Goal: Task Accomplishment & Management: Manage account settings

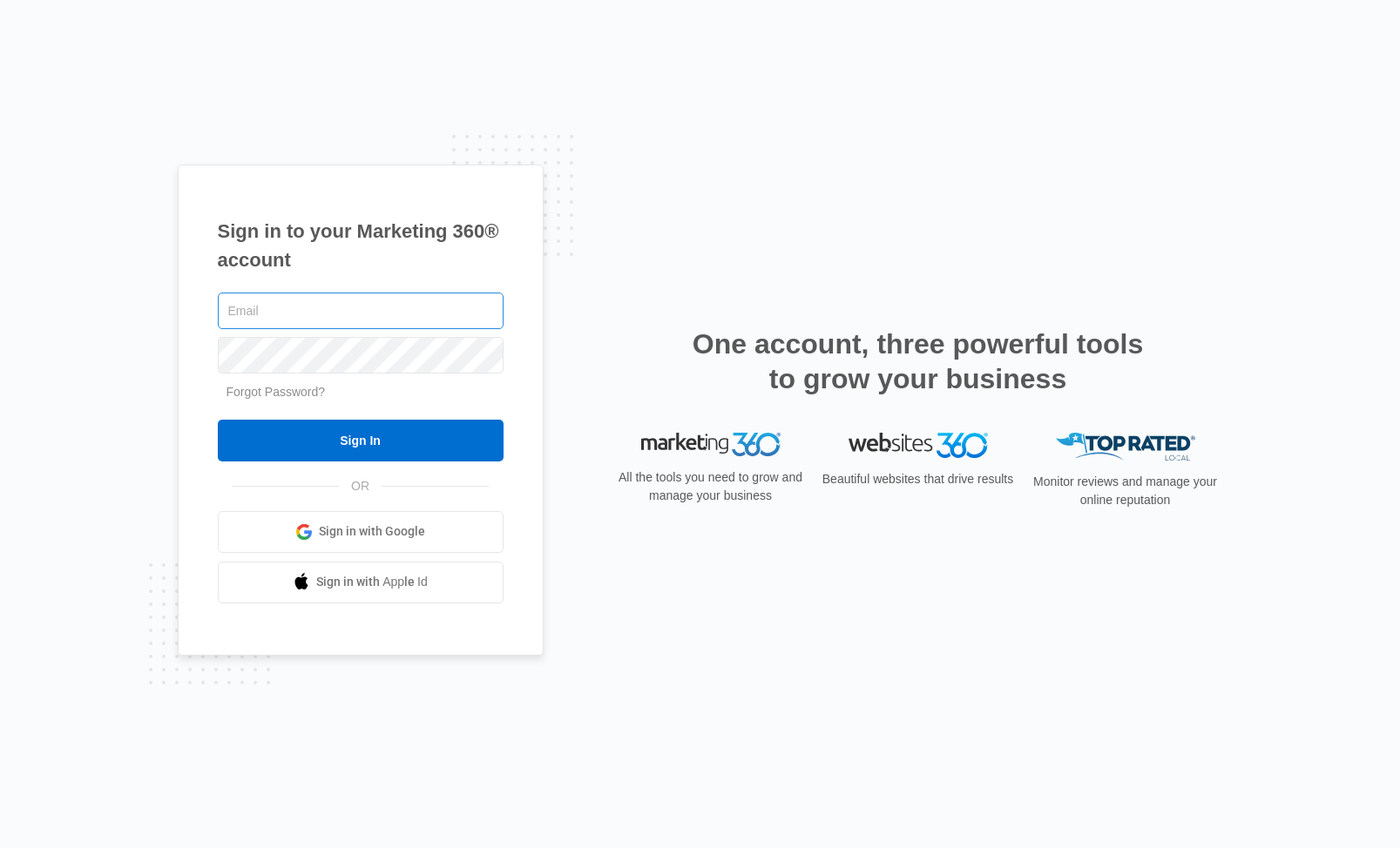
click at [313, 312] on input "text" at bounding box center [361, 311] width 286 height 36
click at [1287, 71] on div "Sign in to your Marketing 360® account Forgot Password? Sign In OR Sign in with…" at bounding box center [700, 424] width 1400 height 848
click at [1144, 161] on div "Sign in to your Marketing 360® account Forgot Password? Sign In OR Sign in with…" at bounding box center [700, 424] width 1400 height 848
click at [1203, 108] on div "Sign in to your Marketing 360® account Forgot Password? Sign In OR Sign in with…" at bounding box center [700, 424] width 1400 height 848
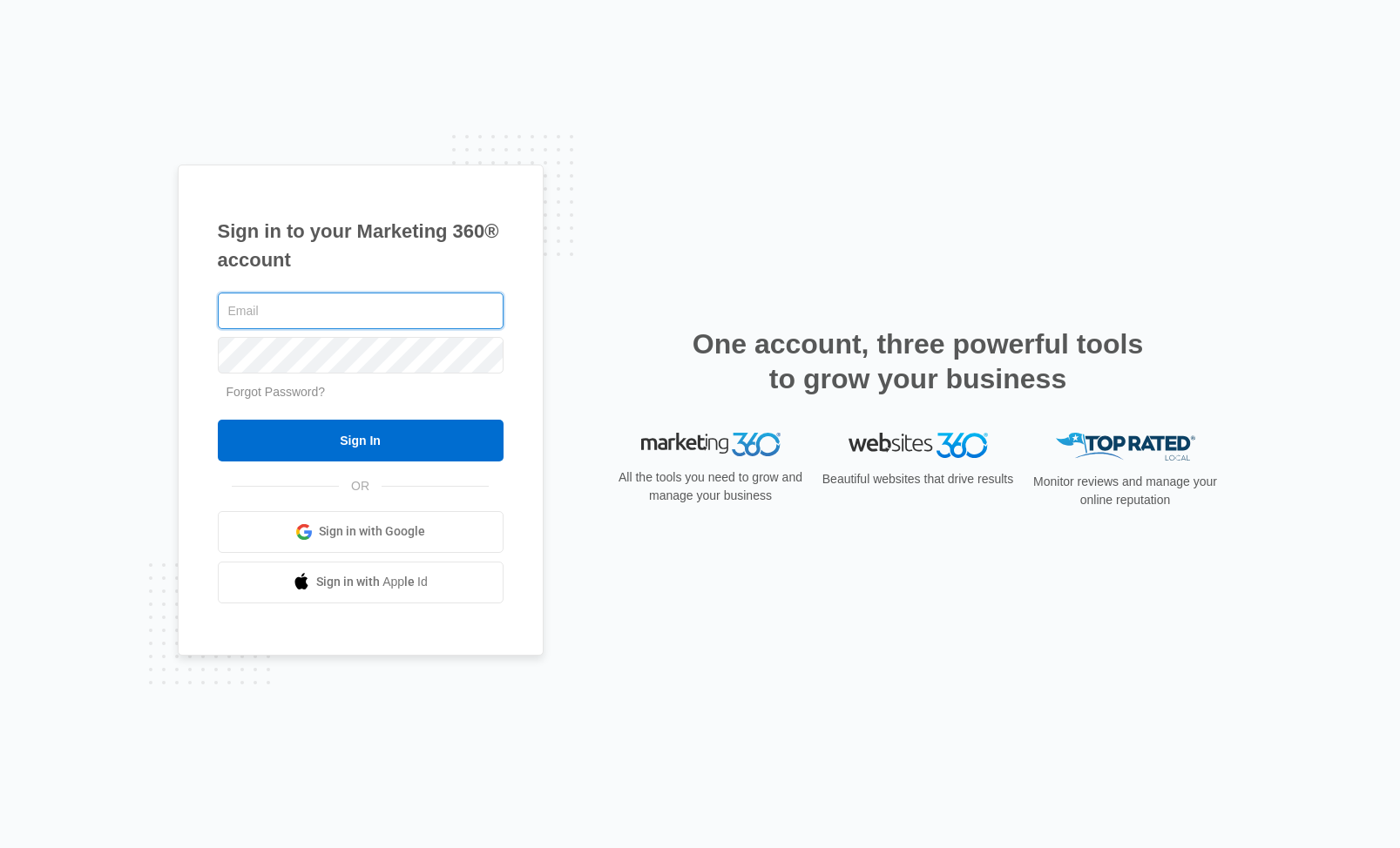
click at [245, 315] on input "text" at bounding box center [361, 311] width 286 height 36
type input "nmpmgtconsult@proton.me"
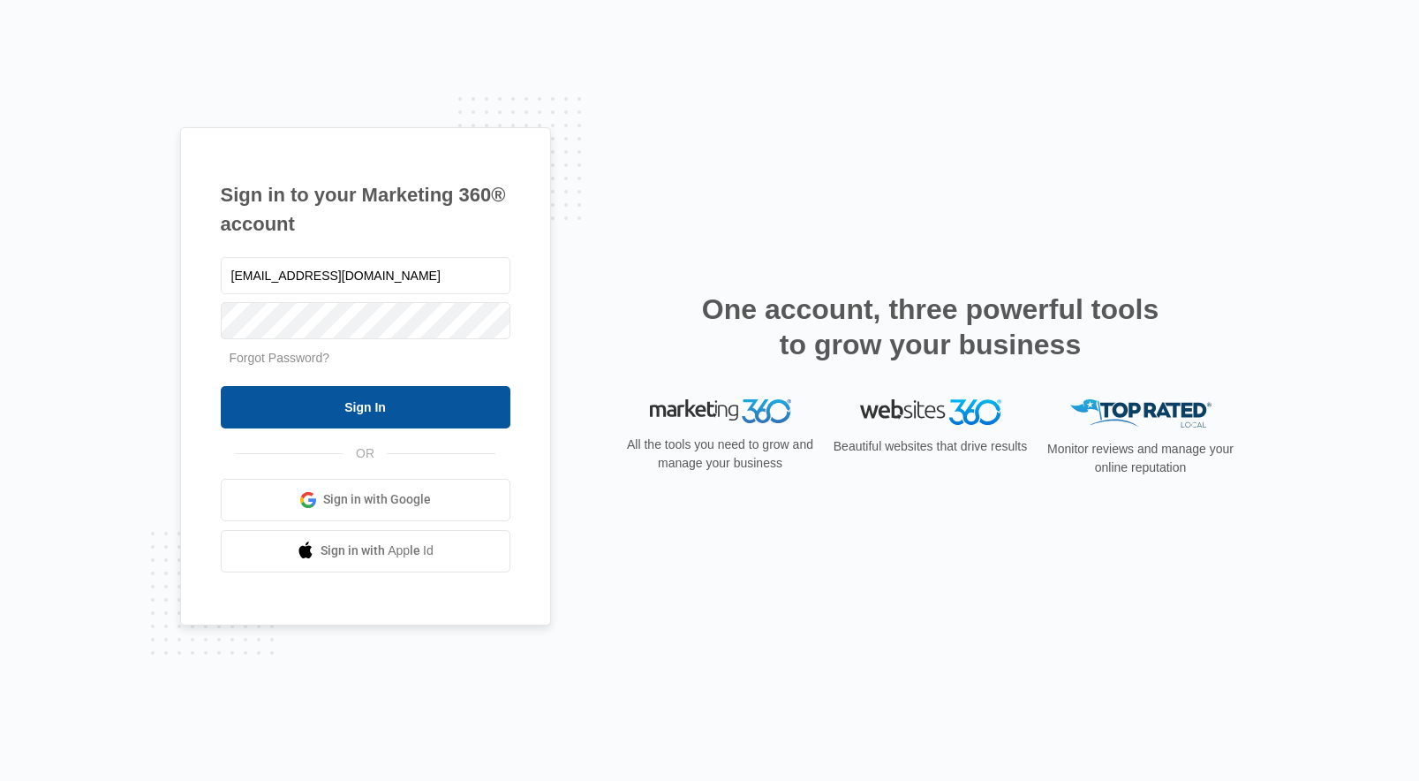
click at [456, 402] on input "Sign In" at bounding box center [366, 407] width 290 height 42
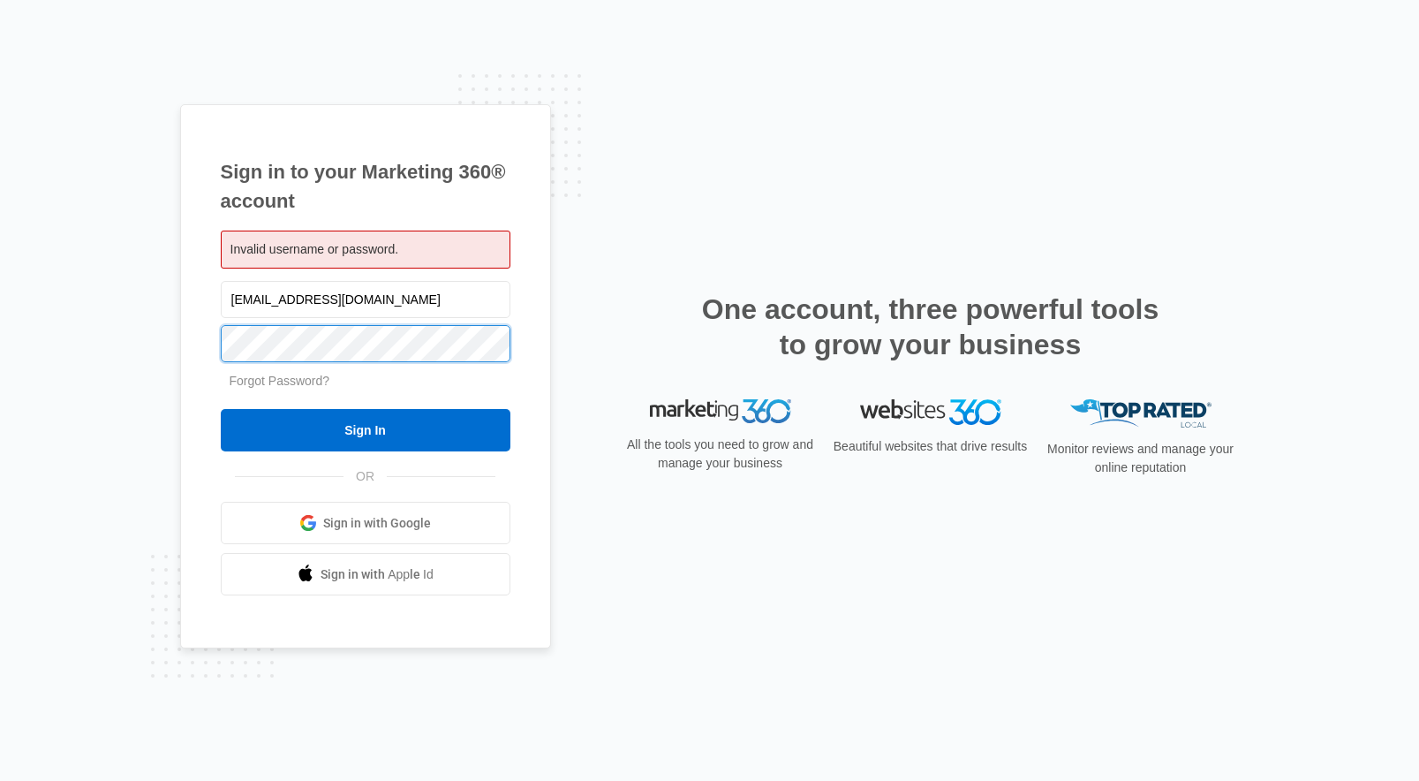
click at [365, 430] on input "Sign In" at bounding box center [366, 430] width 290 height 42
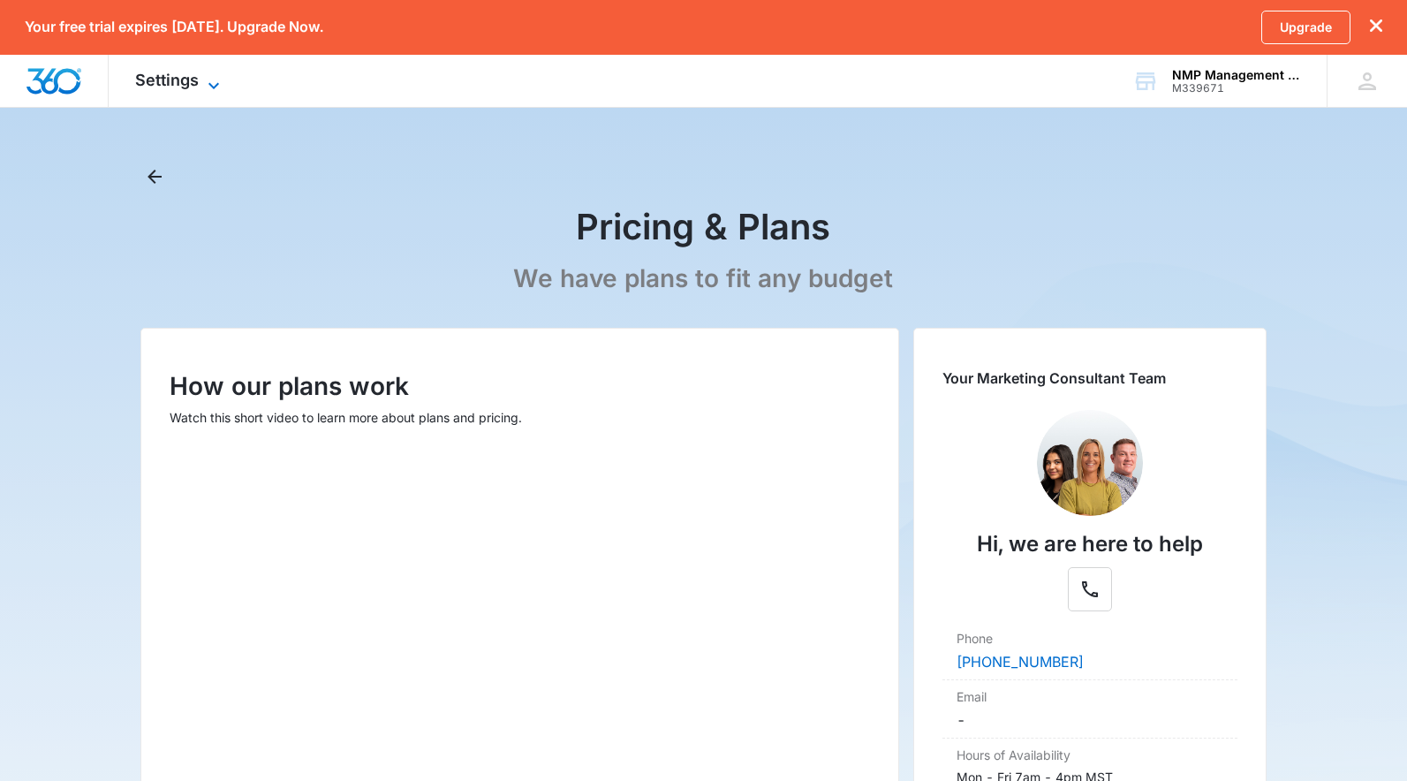
click at [215, 83] on icon at bounding box center [213, 85] width 21 height 21
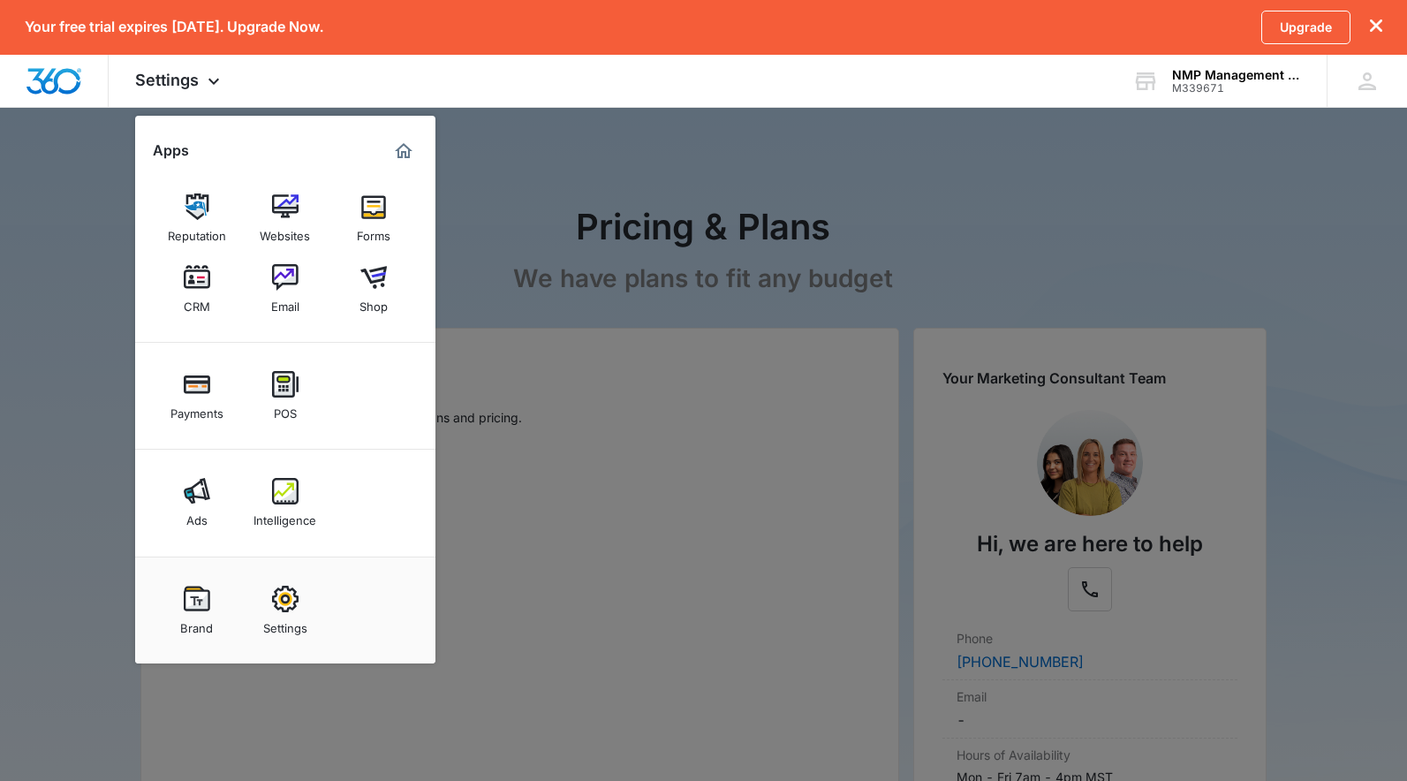
click at [283, 273] on img at bounding box center [285, 277] width 26 height 26
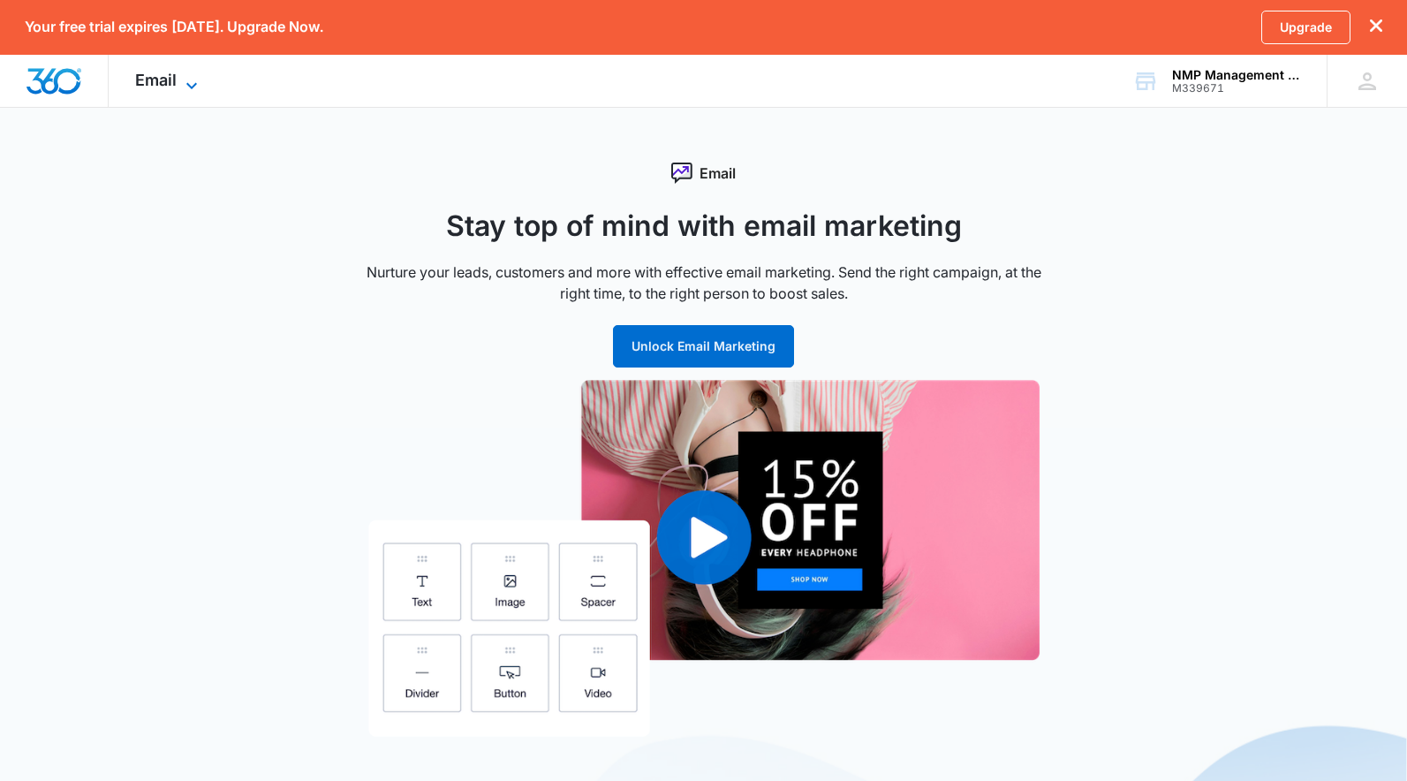
click at [185, 79] on icon at bounding box center [191, 85] width 21 height 21
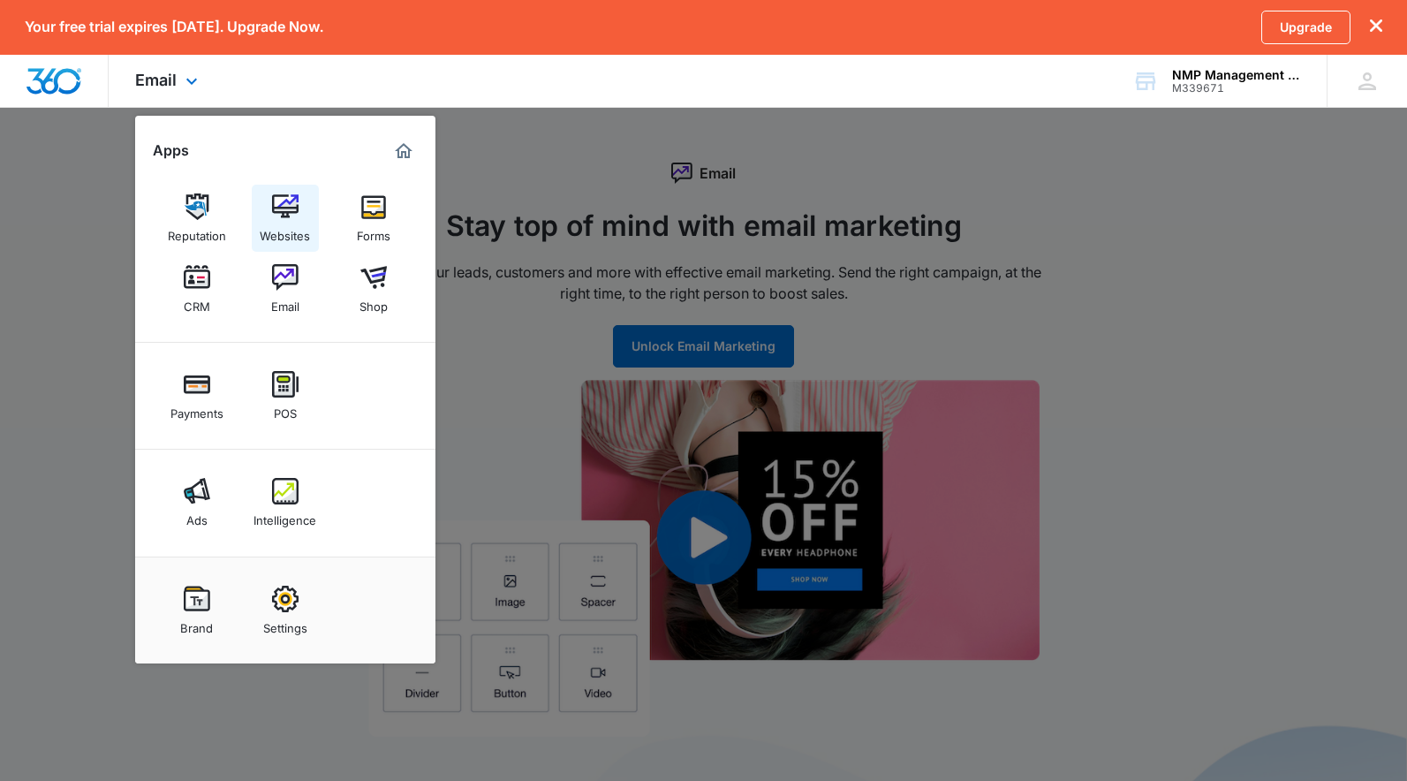
click at [286, 219] on img at bounding box center [285, 206] width 26 height 26
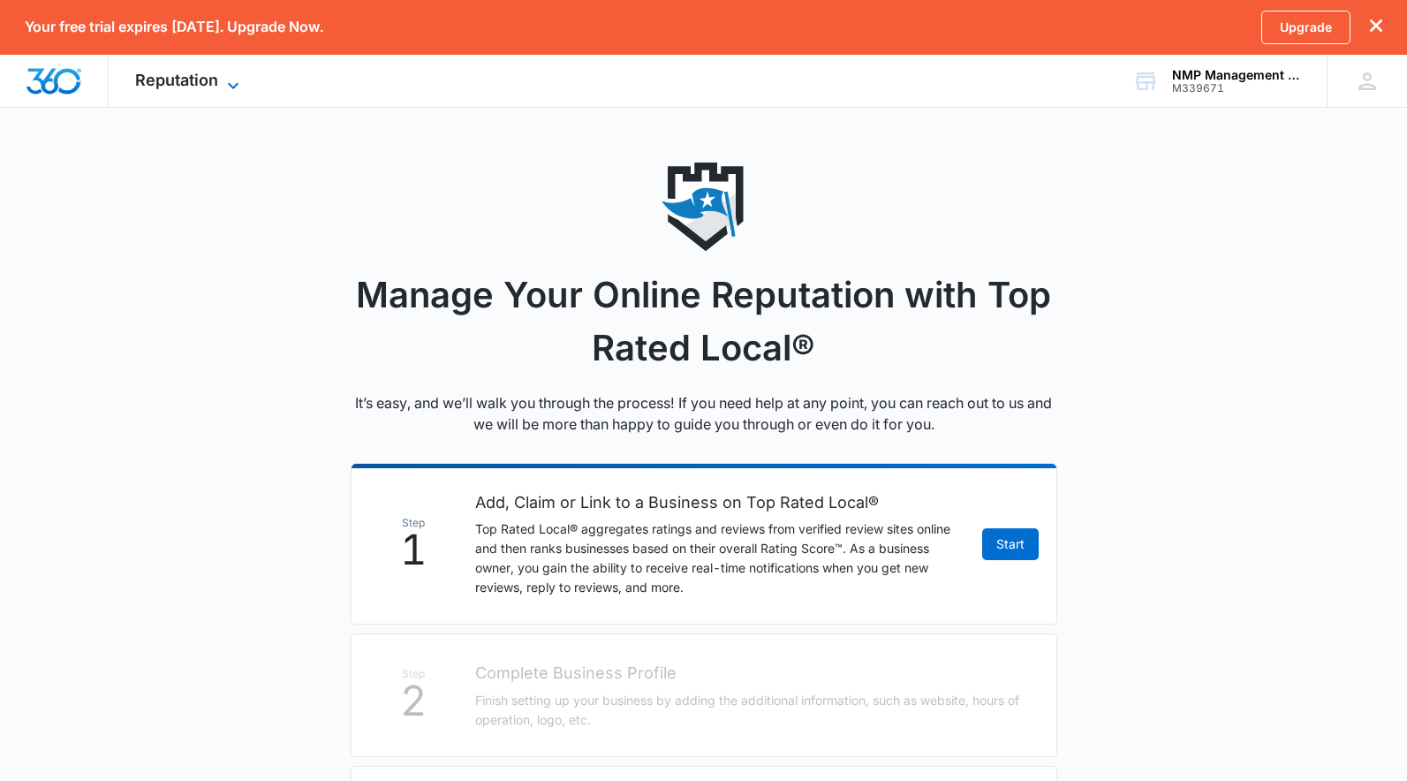
click at [182, 73] on span "Reputation" at bounding box center [176, 80] width 83 height 19
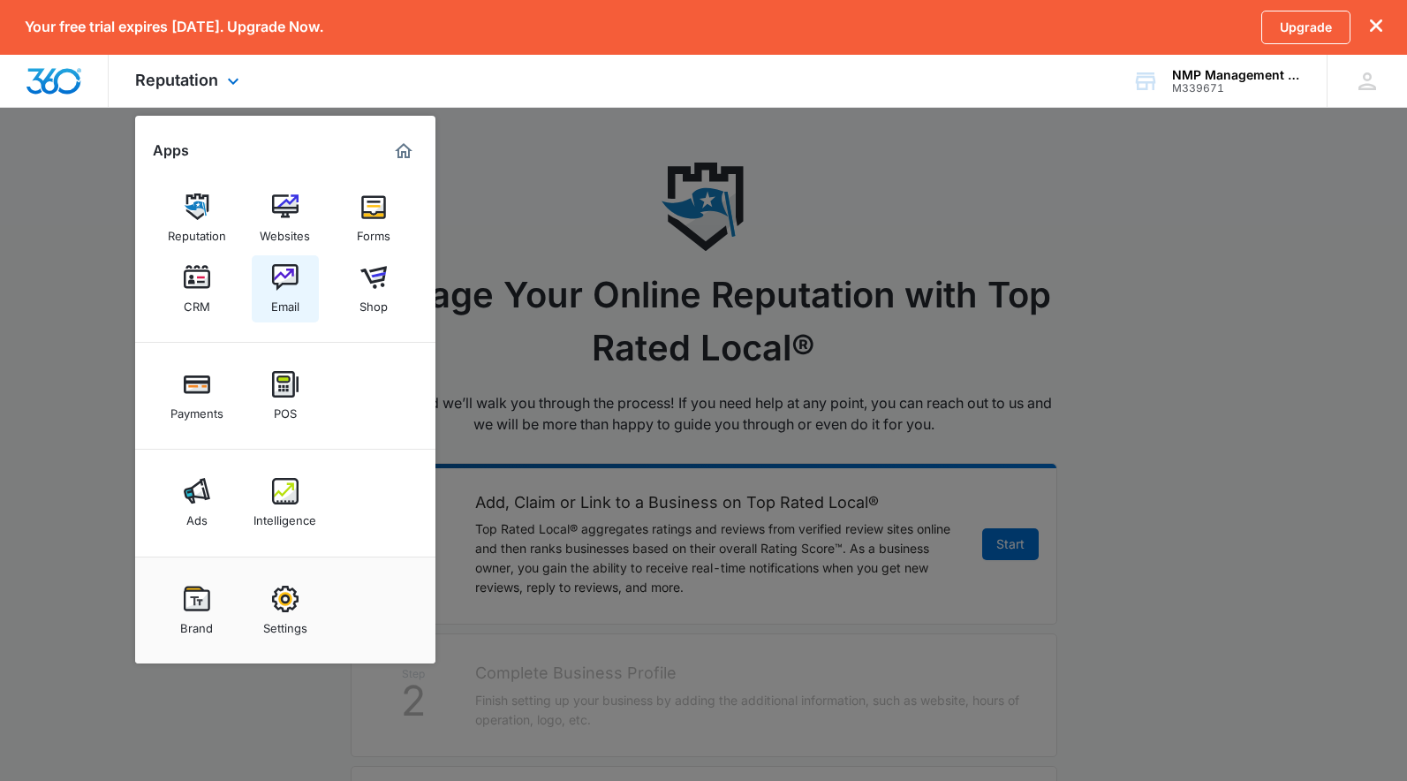
click at [289, 280] on img at bounding box center [285, 277] width 26 height 26
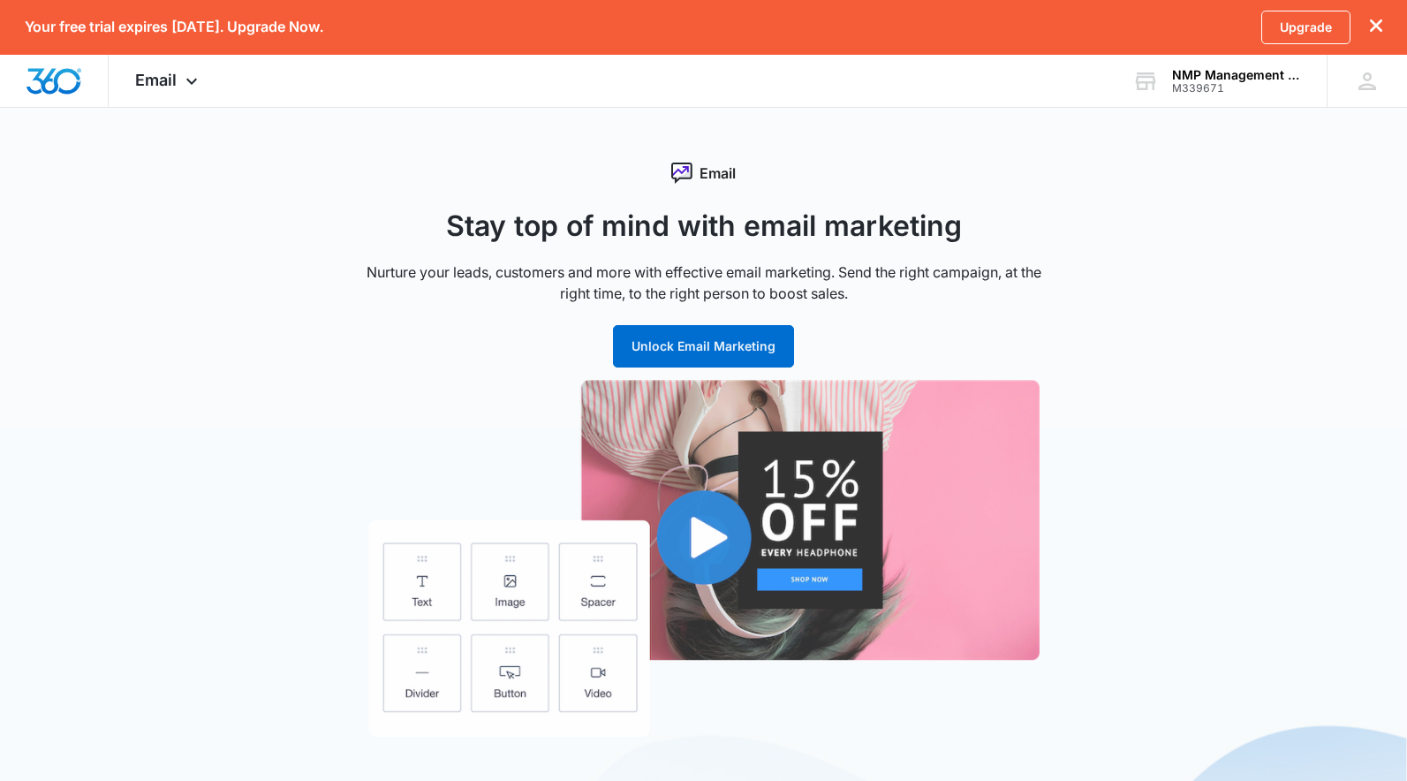
click at [735, 540] on img "button" at bounding box center [703, 558] width 671 height 357
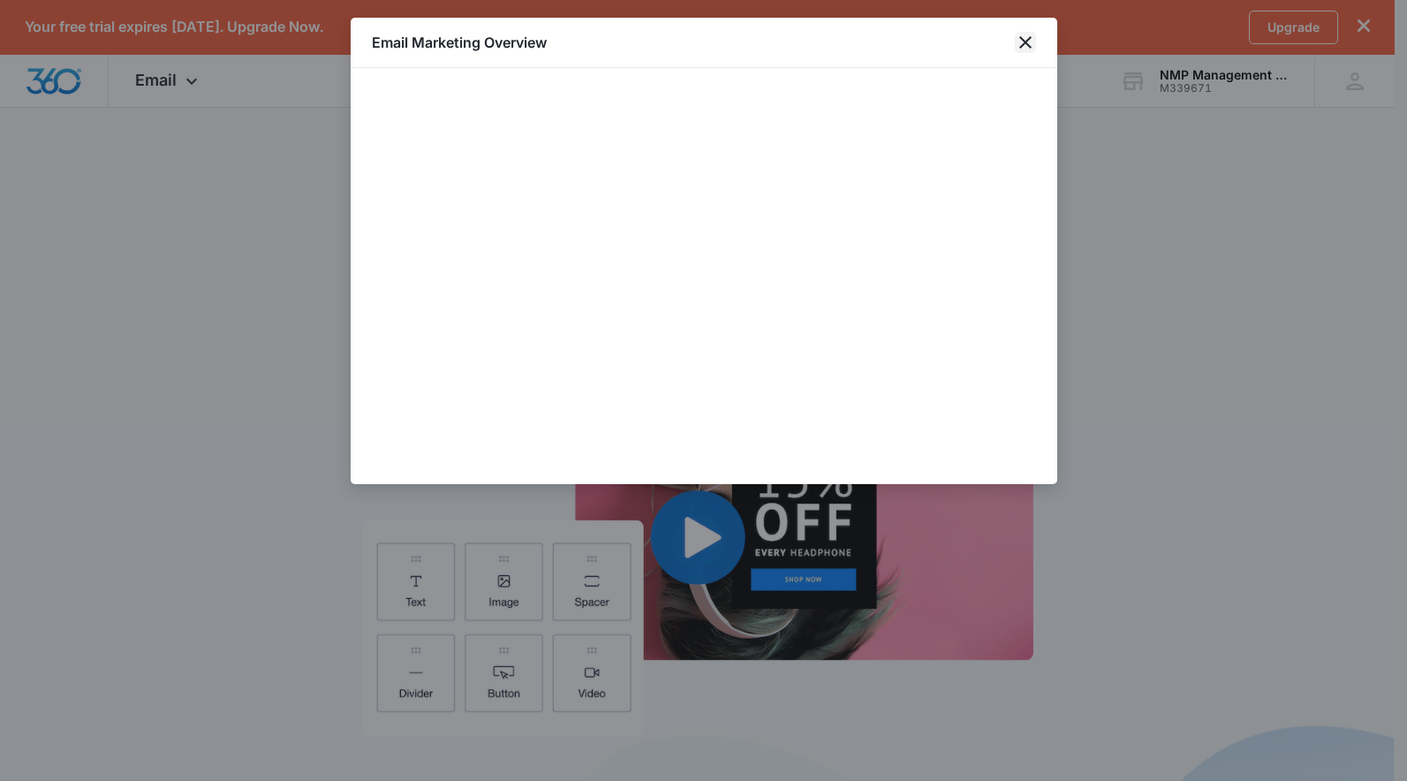
click at [1019, 42] on icon "close" at bounding box center [1025, 42] width 21 height 21
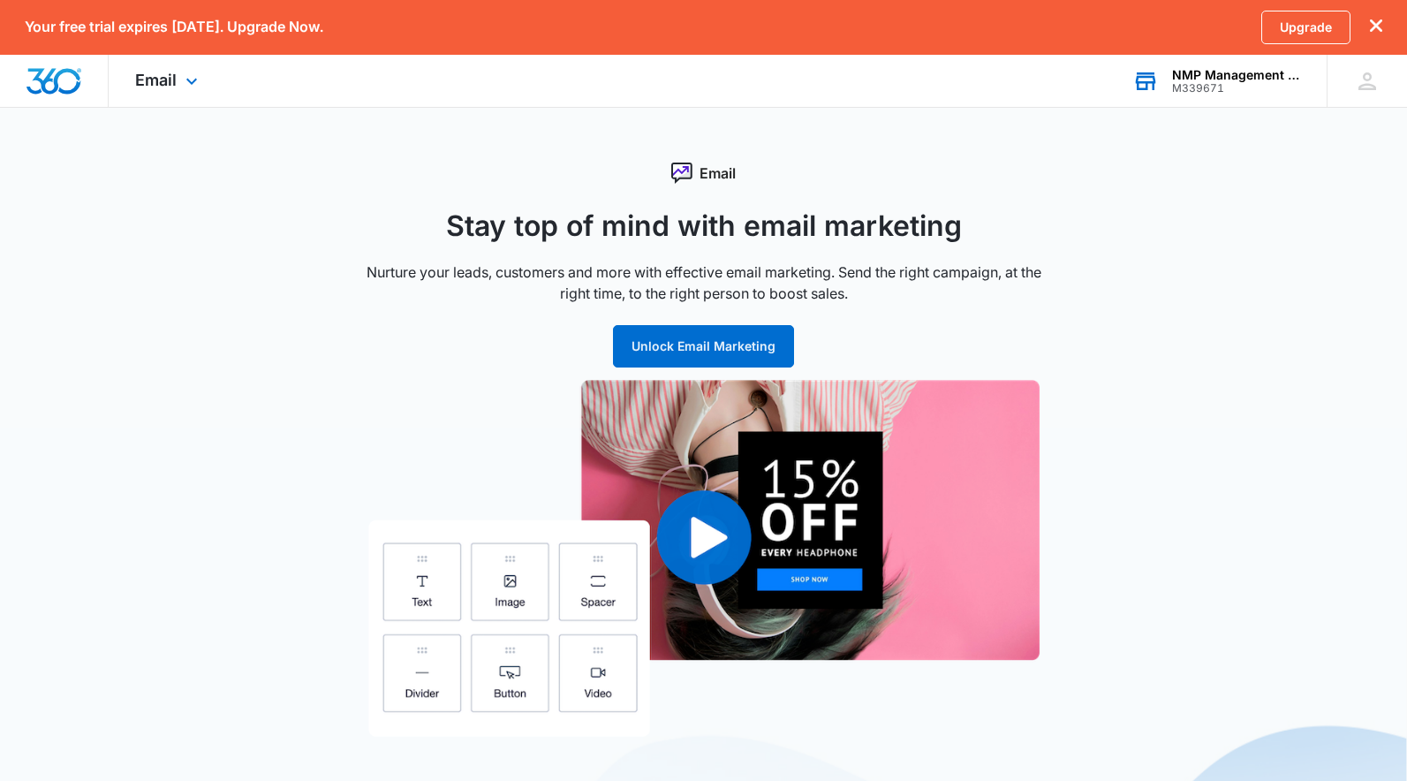
click at [1244, 79] on div "NMP Management & Consulting" at bounding box center [1236, 75] width 129 height 14
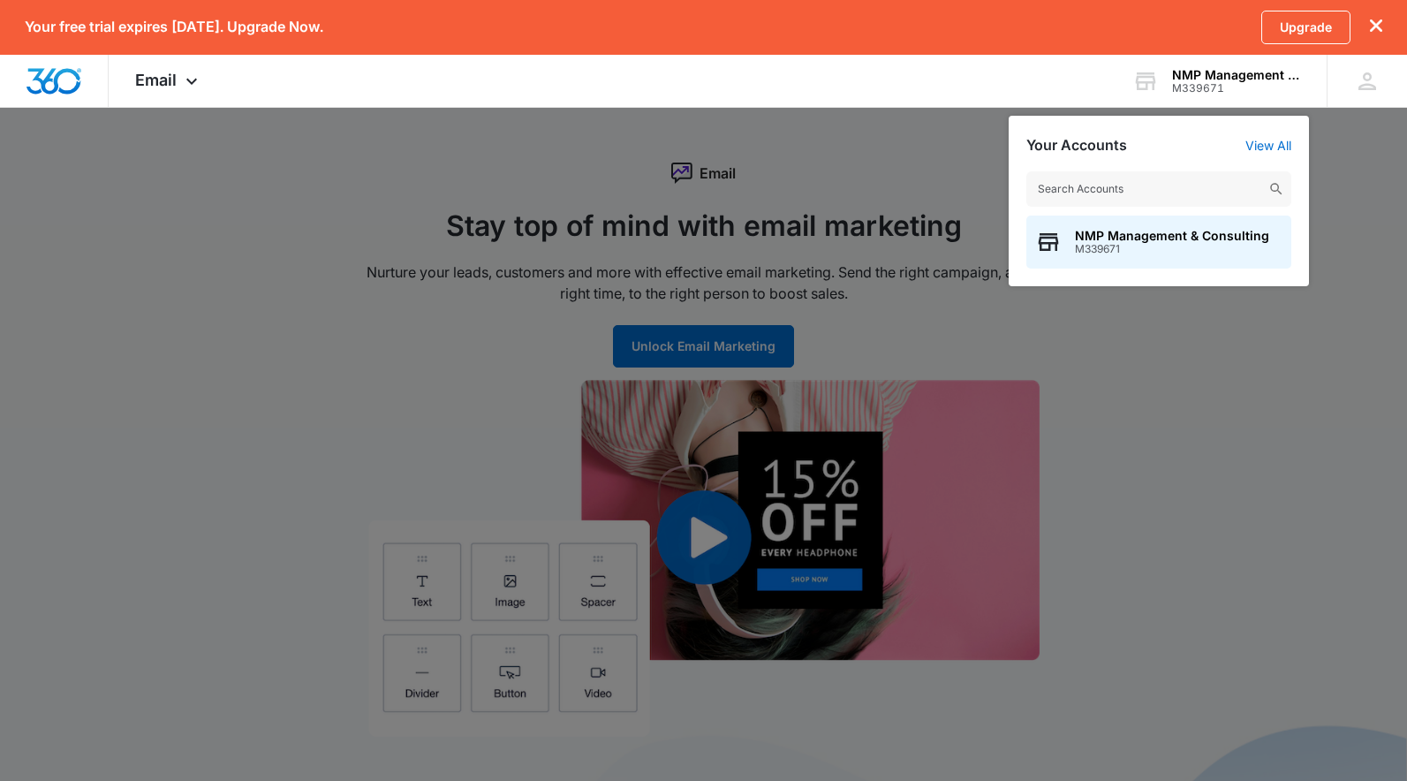
click at [922, 173] on div at bounding box center [703, 390] width 1407 height 781
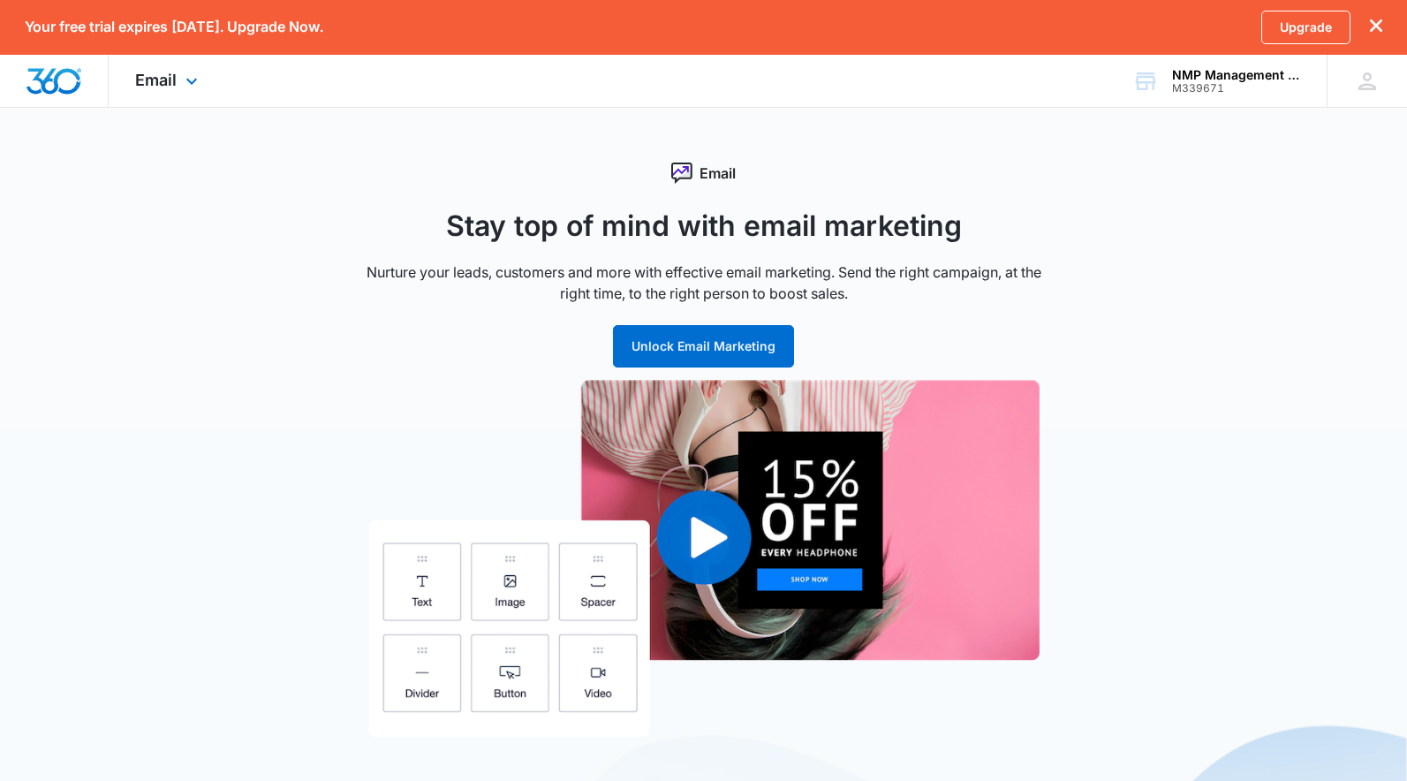
click at [64, 81] on img "Dashboard" at bounding box center [54, 81] width 57 height 26
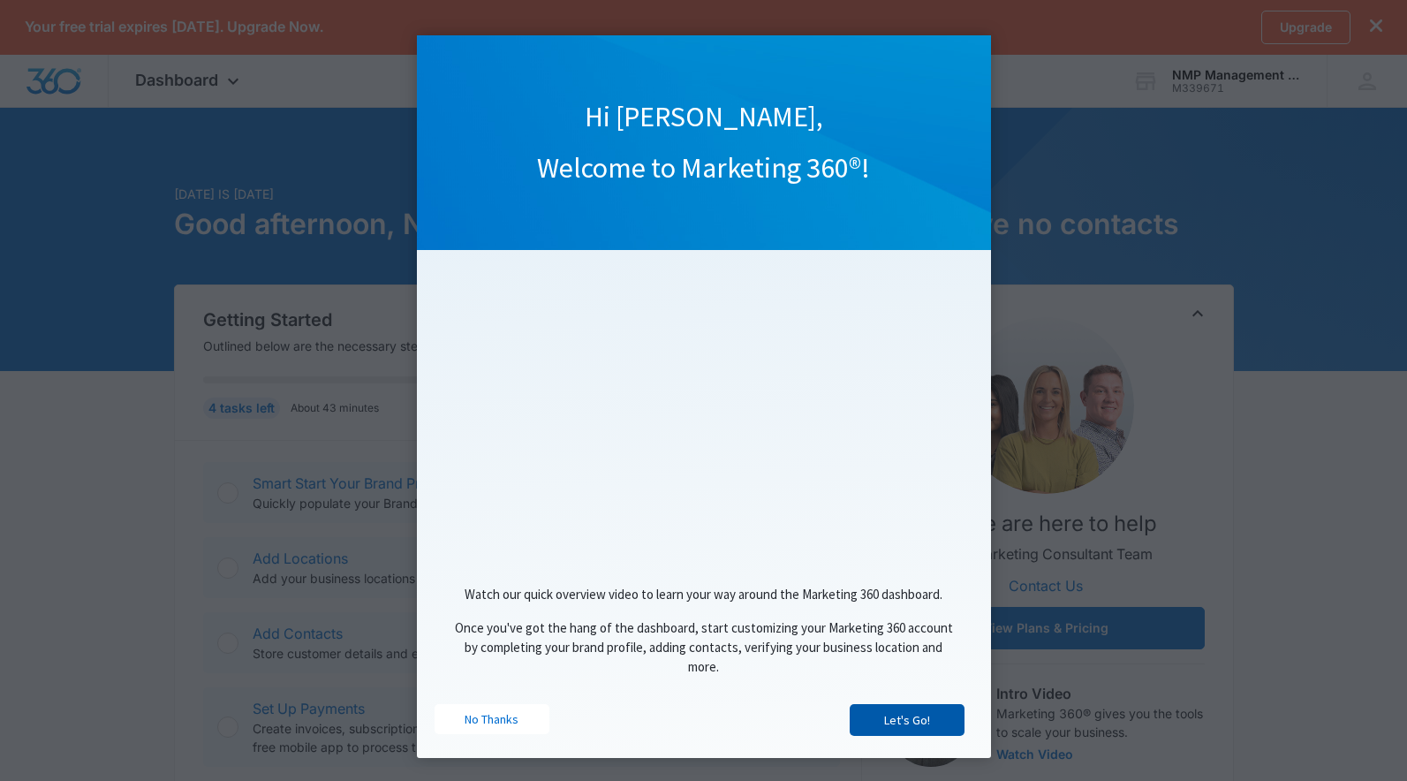
click at [920, 719] on link "Let's Go!" at bounding box center [907, 720] width 115 height 32
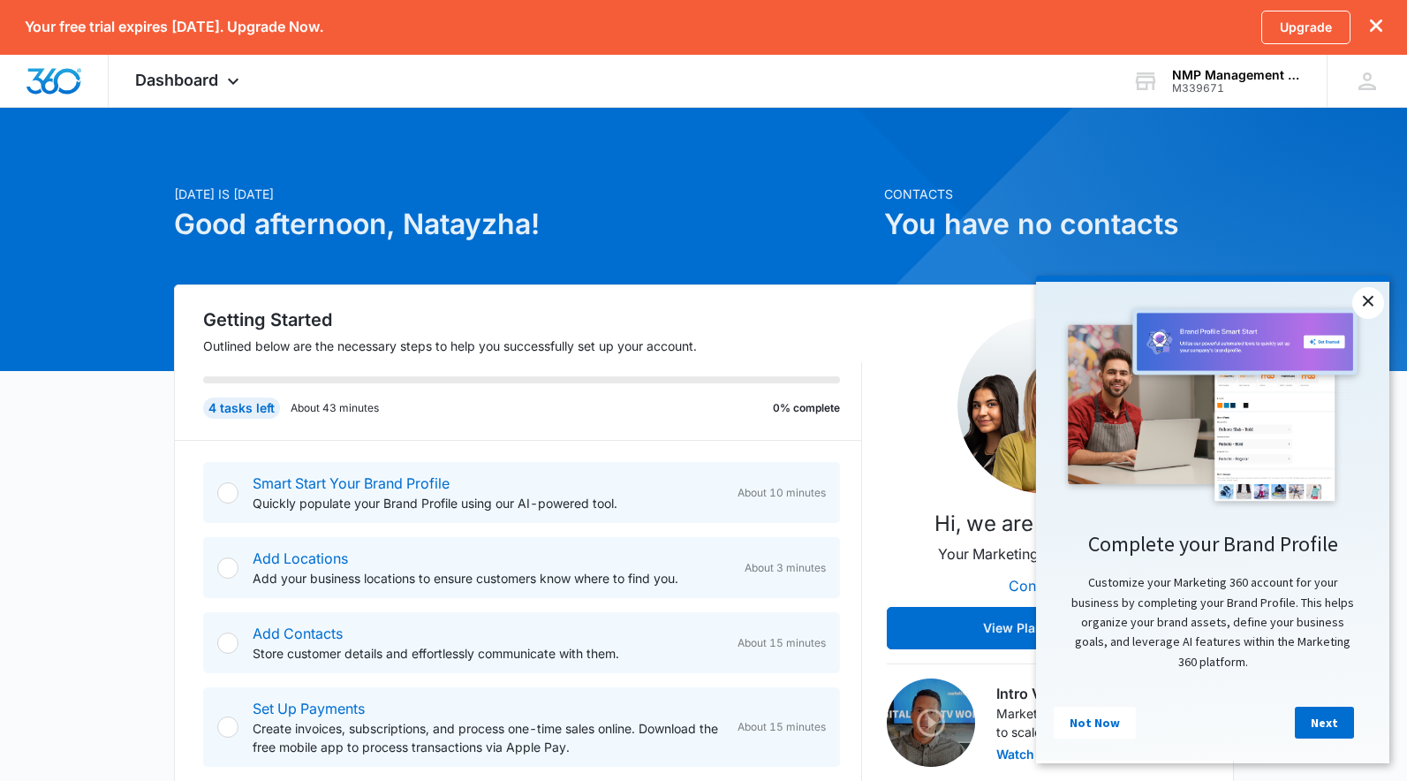
click at [1365, 304] on link "×" at bounding box center [1368, 303] width 32 height 32
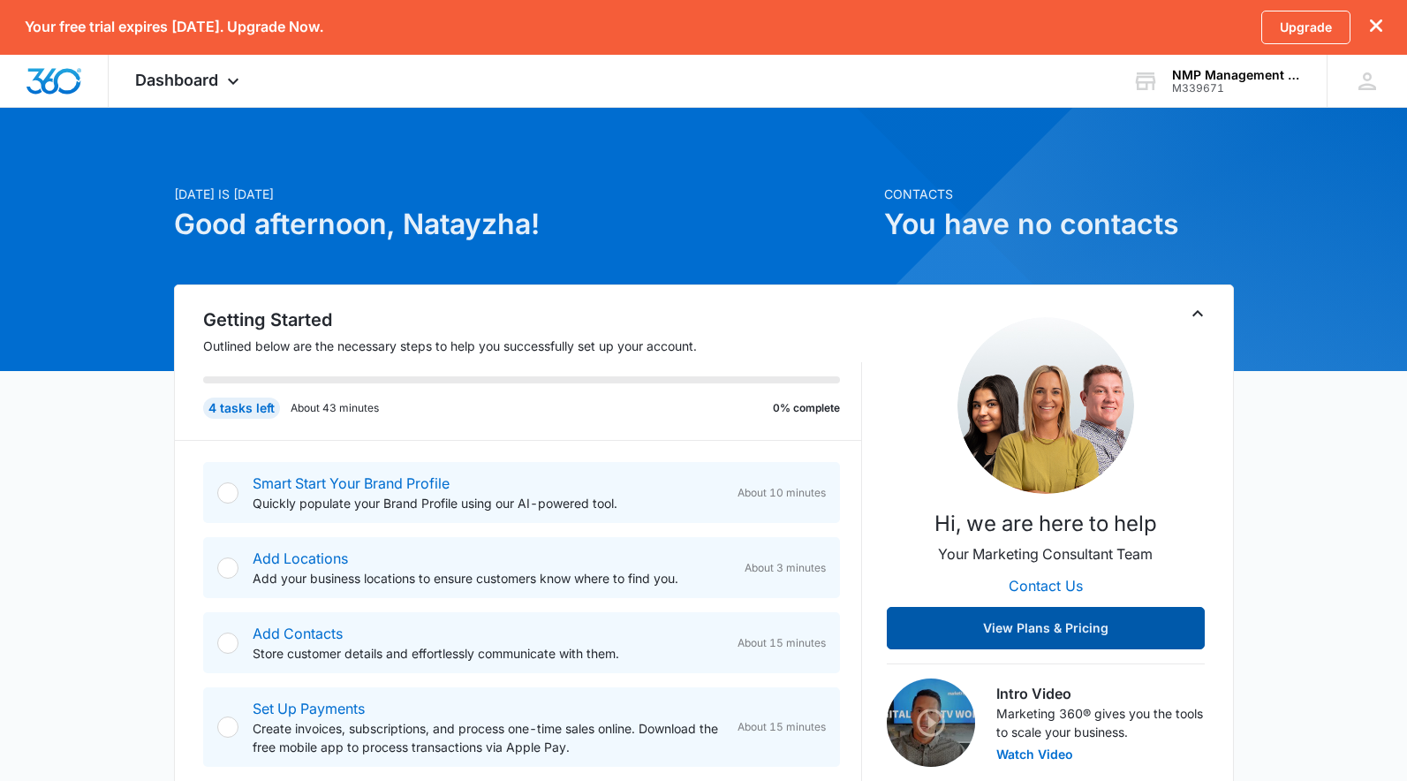
click at [967, 623] on button "View Plans & Pricing" at bounding box center [1046, 628] width 318 height 42
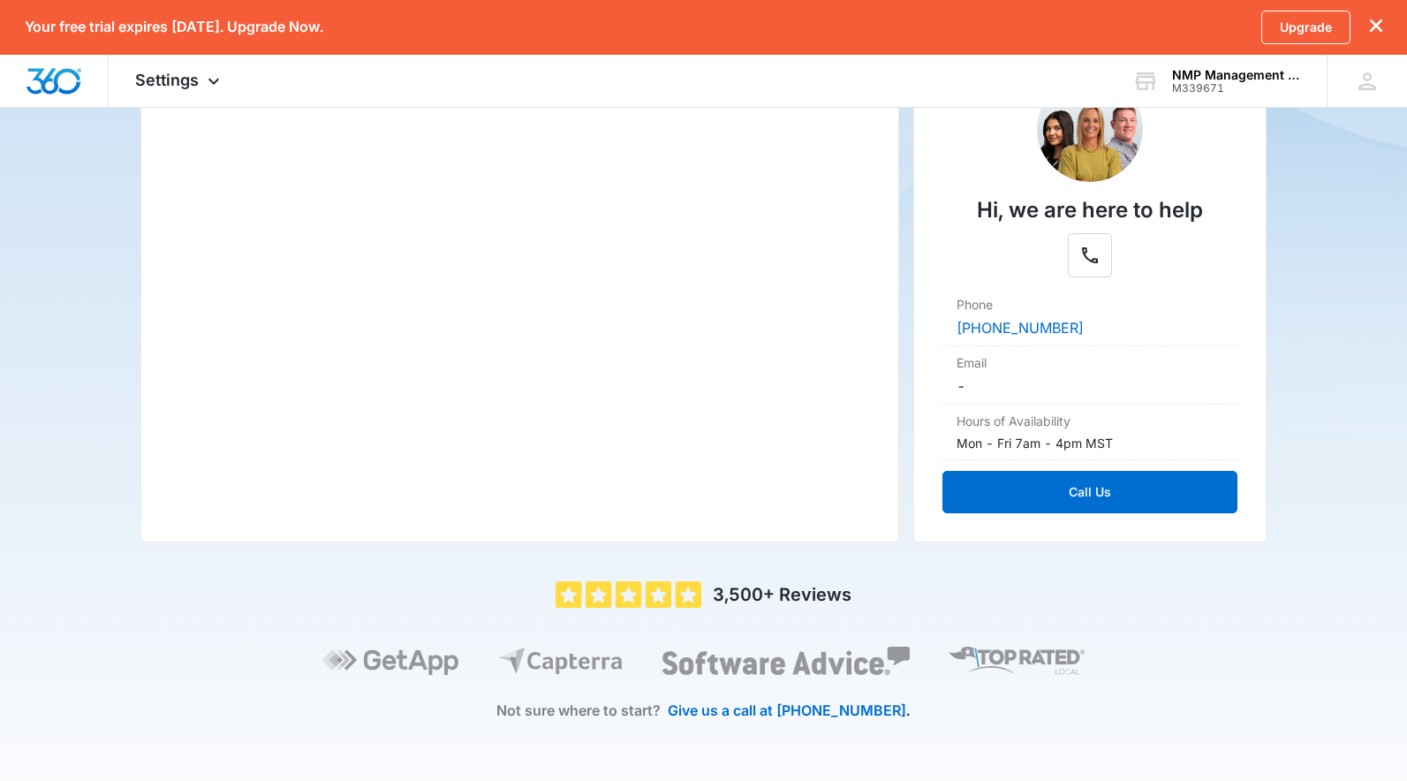
scroll to position [95, 0]
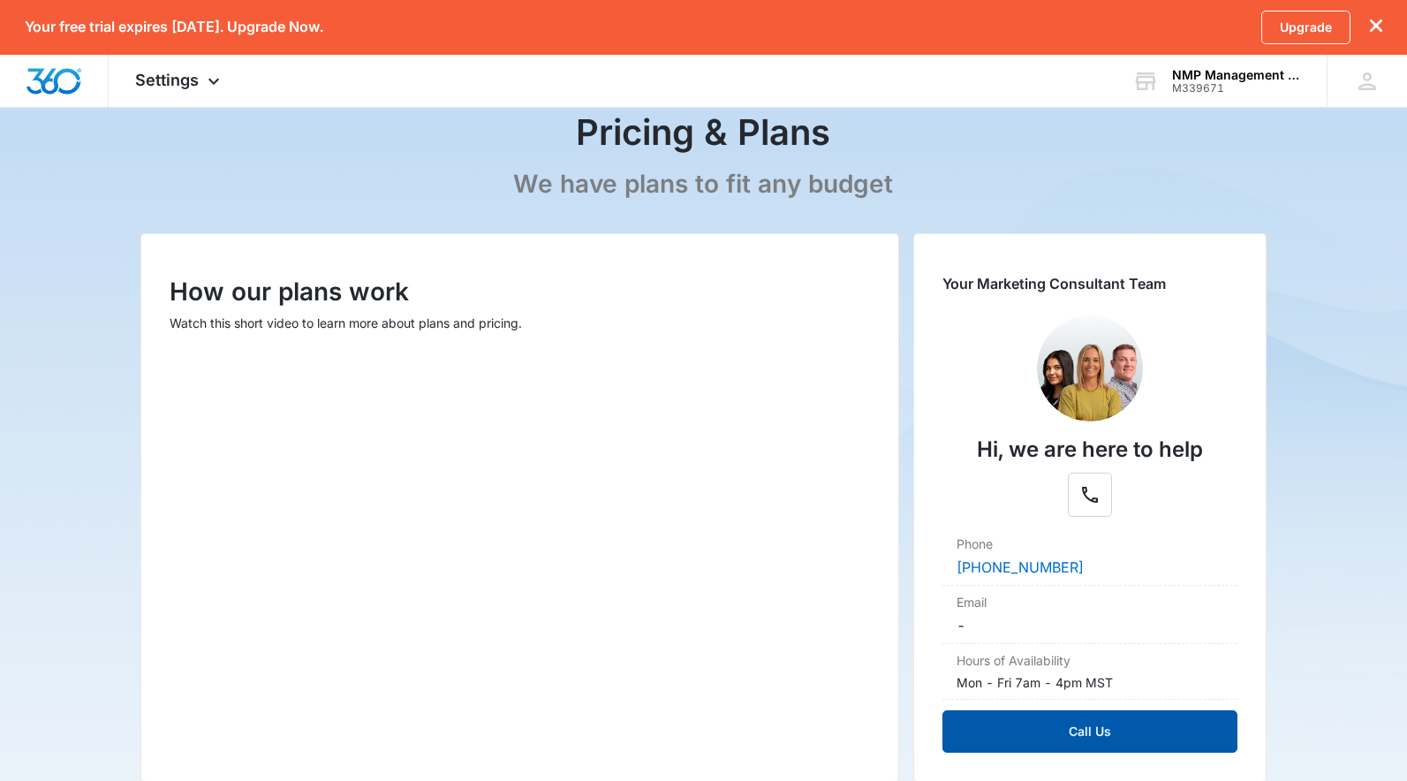
click at [1084, 722] on button "Call Us" at bounding box center [1089, 731] width 295 height 42
click at [72, 77] on img "Dashboard" at bounding box center [54, 81] width 57 height 26
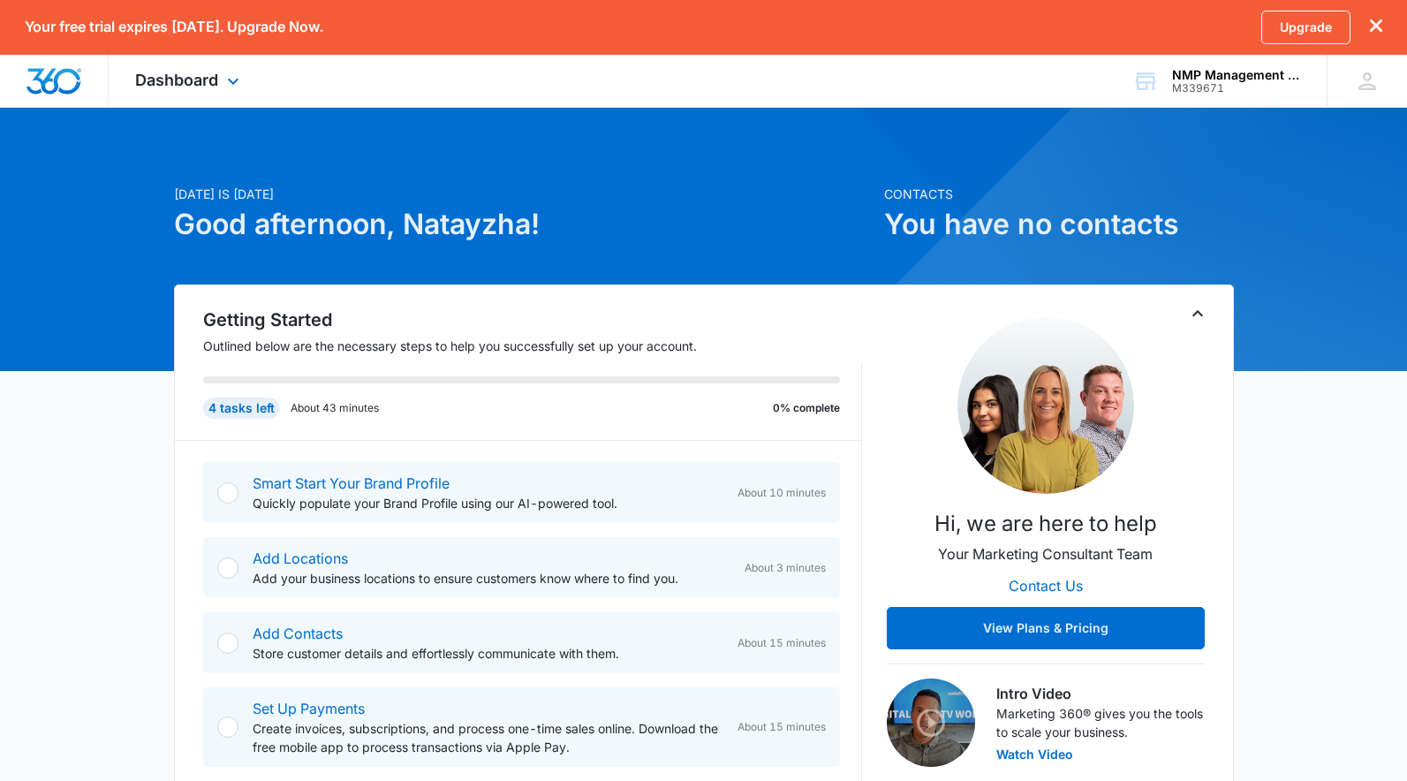
click at [38, 72] on img "Dashboard" at bounding box center [54, 81] width 57 height 26
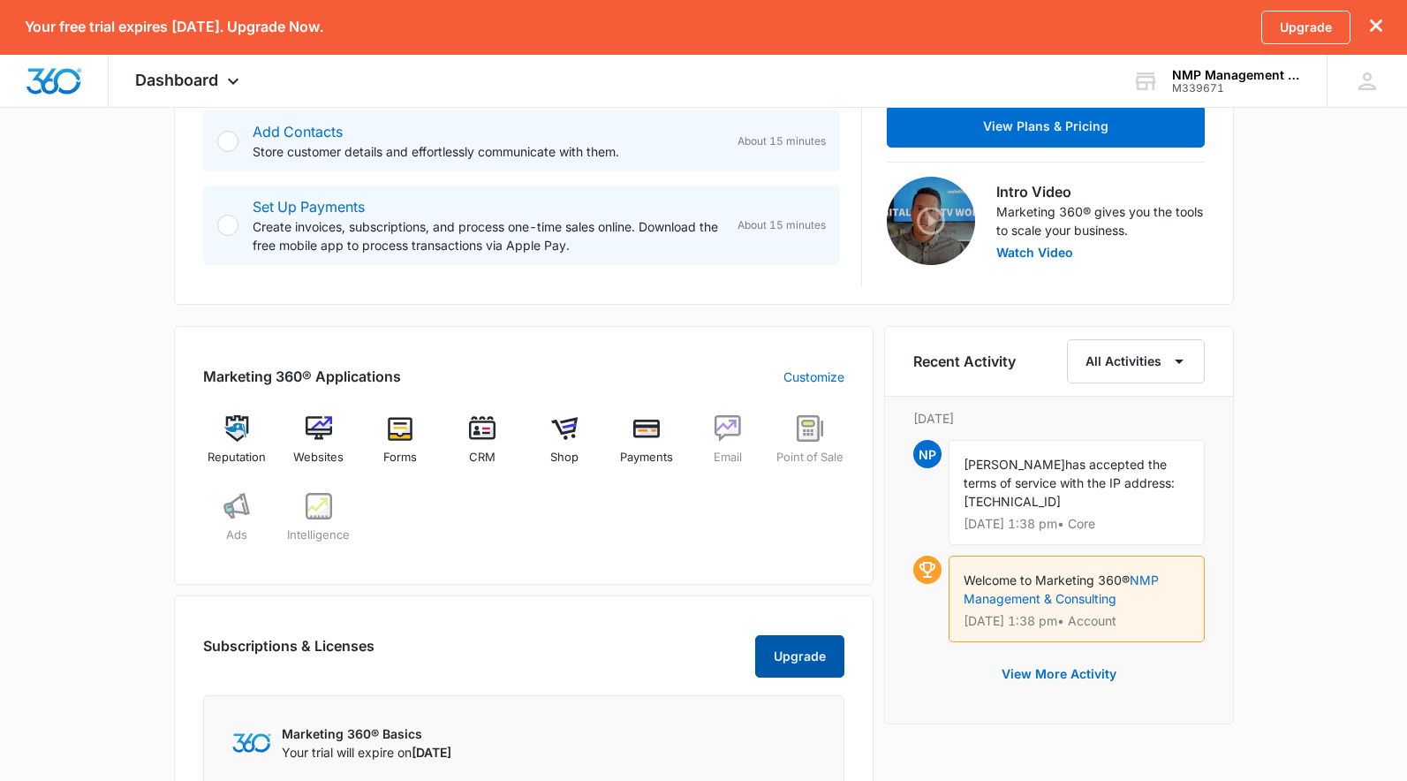
scroll to position [365, 0]
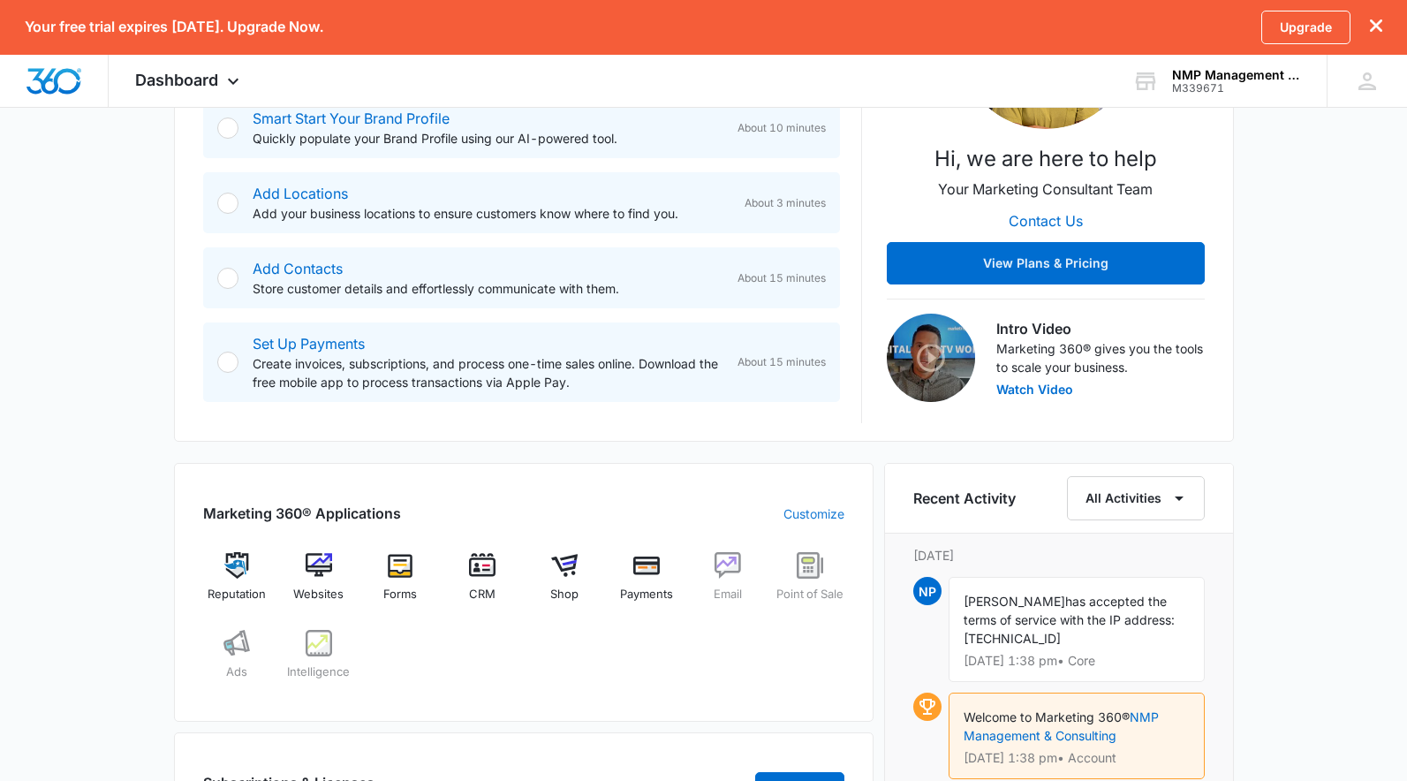
click at [837, 510] on link "Customize" at bounding box center [813, 513] width 61 height 19
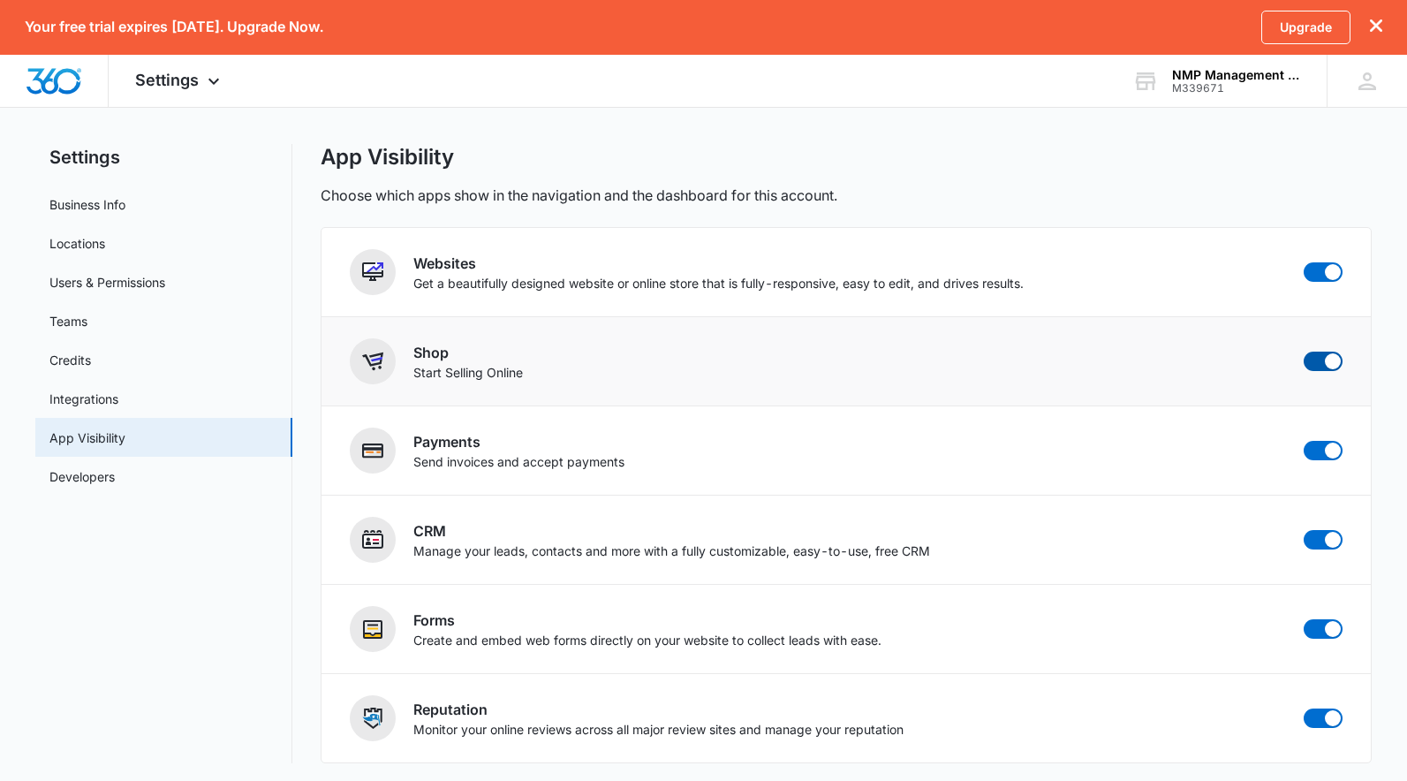
scroll to position [22, 0]
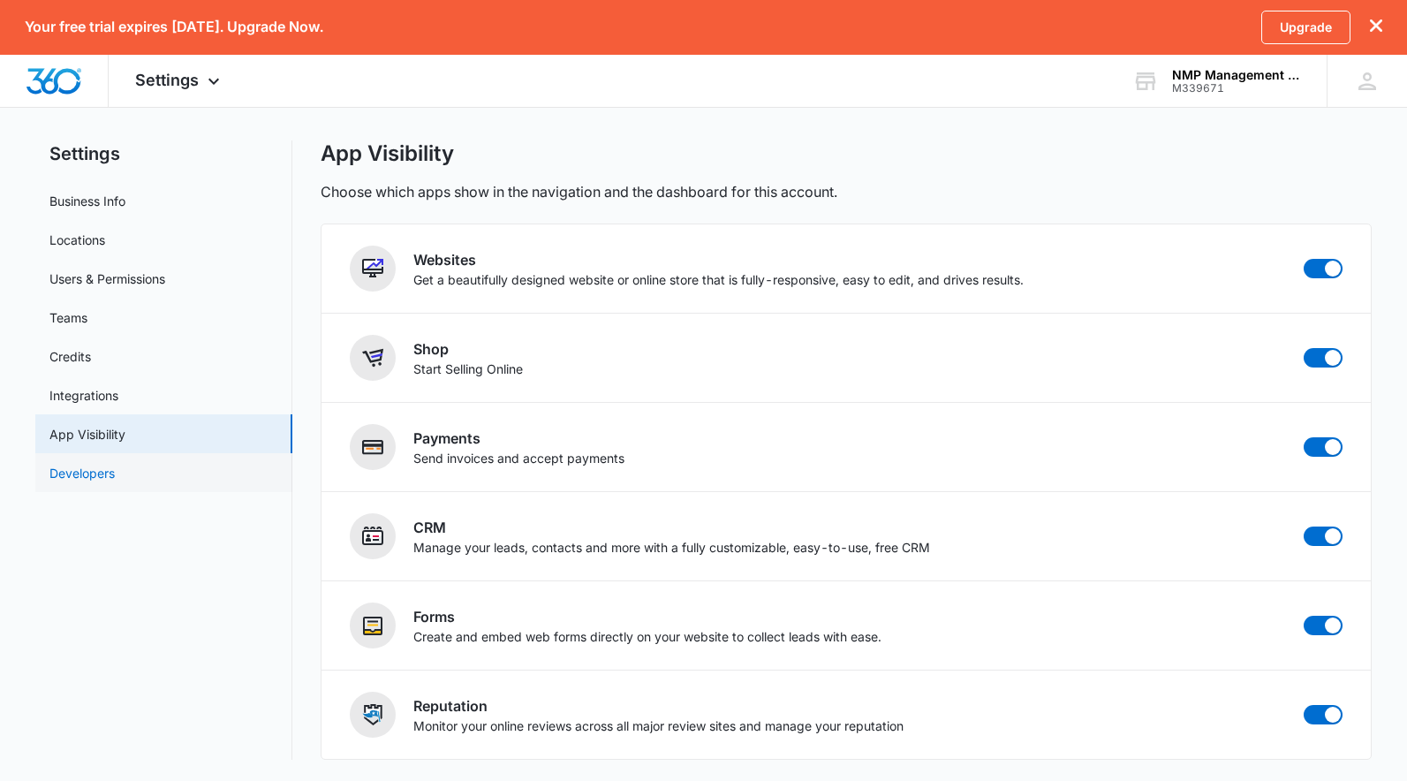
click at [115, 479] on link "Developers" at bounding box center [81, 473] width 65 height 19
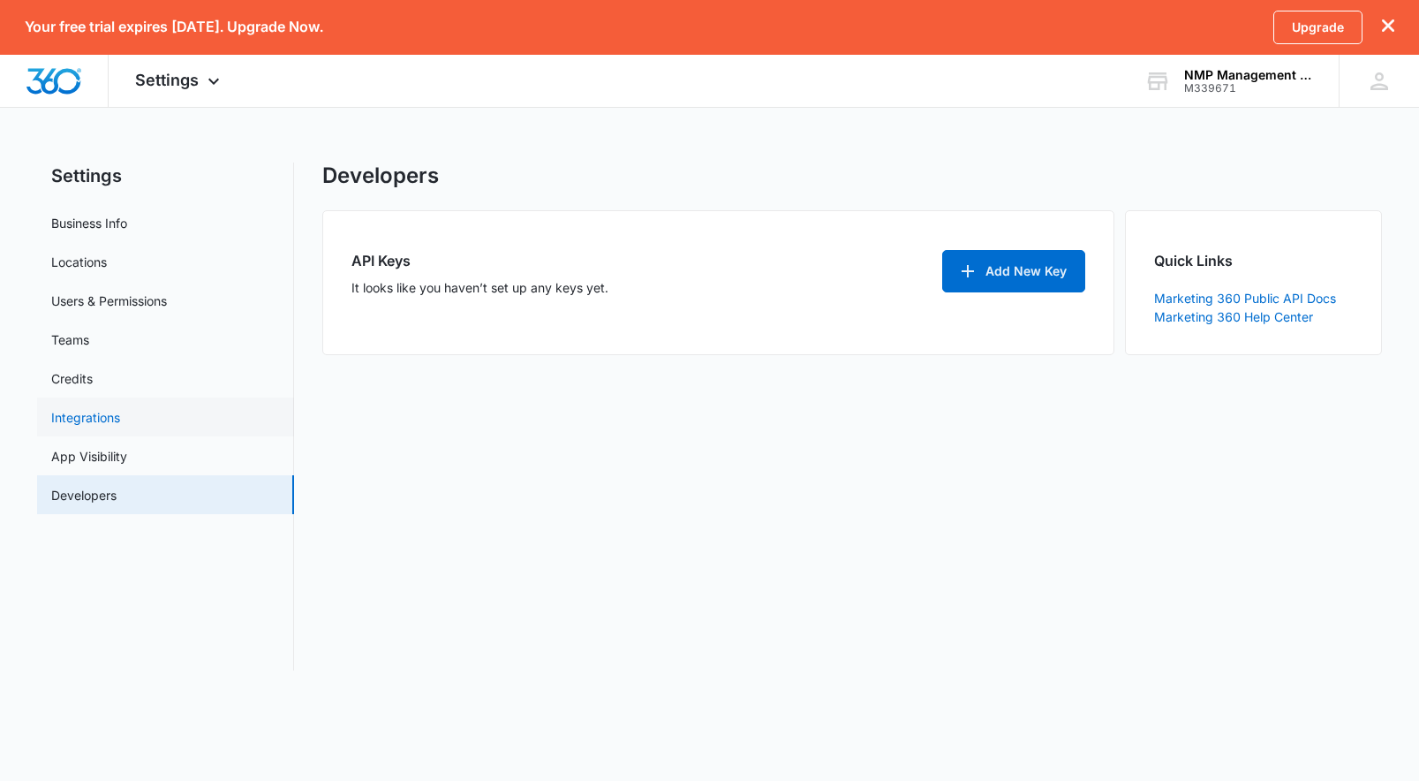
click at [120, 420] on link "Integrations" at bounding box center [85, 417] width 69 height 19
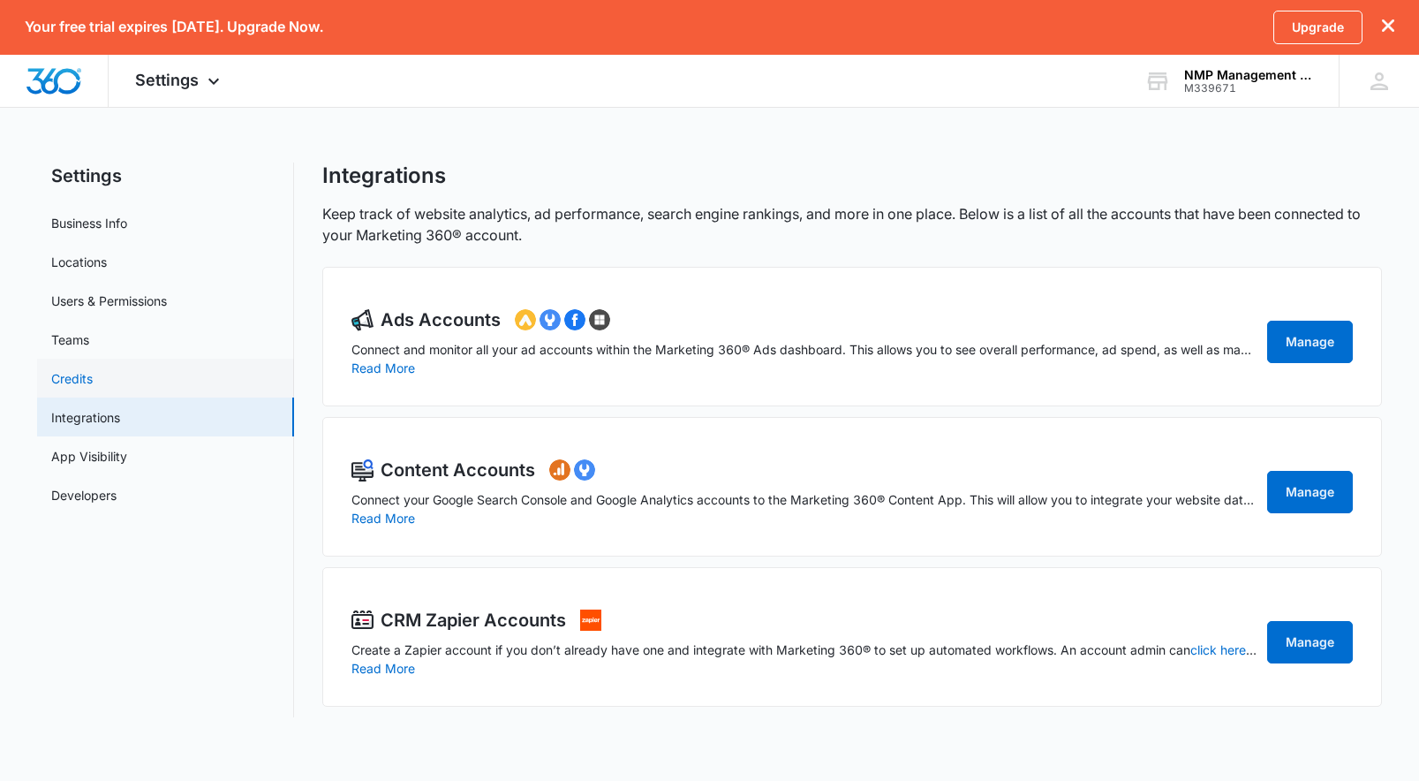
click at [74, 379] on link "Credits" at bounding box center [72, 378] width 42 height 19
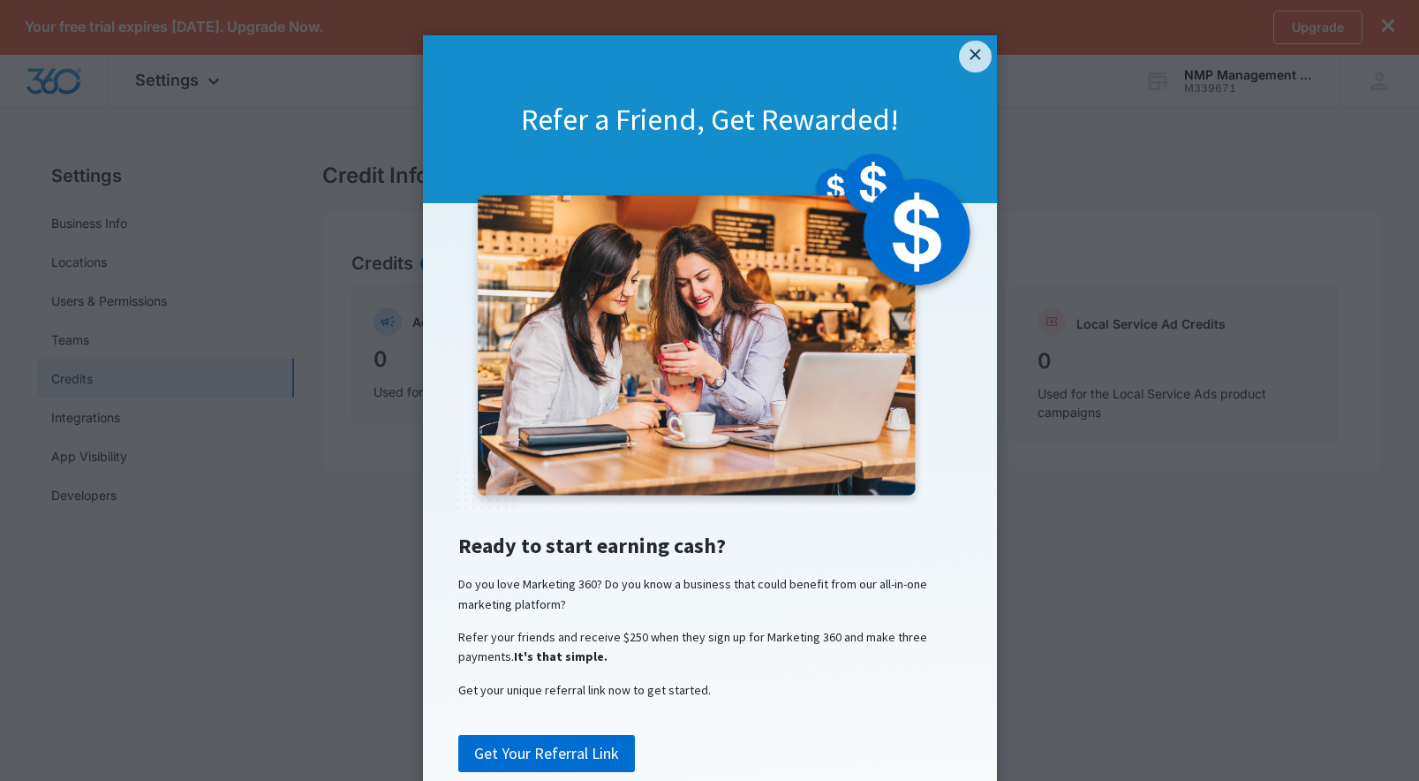
click at [959, 63] on link "×" at bounding box center [975, 57] width 32 height 32
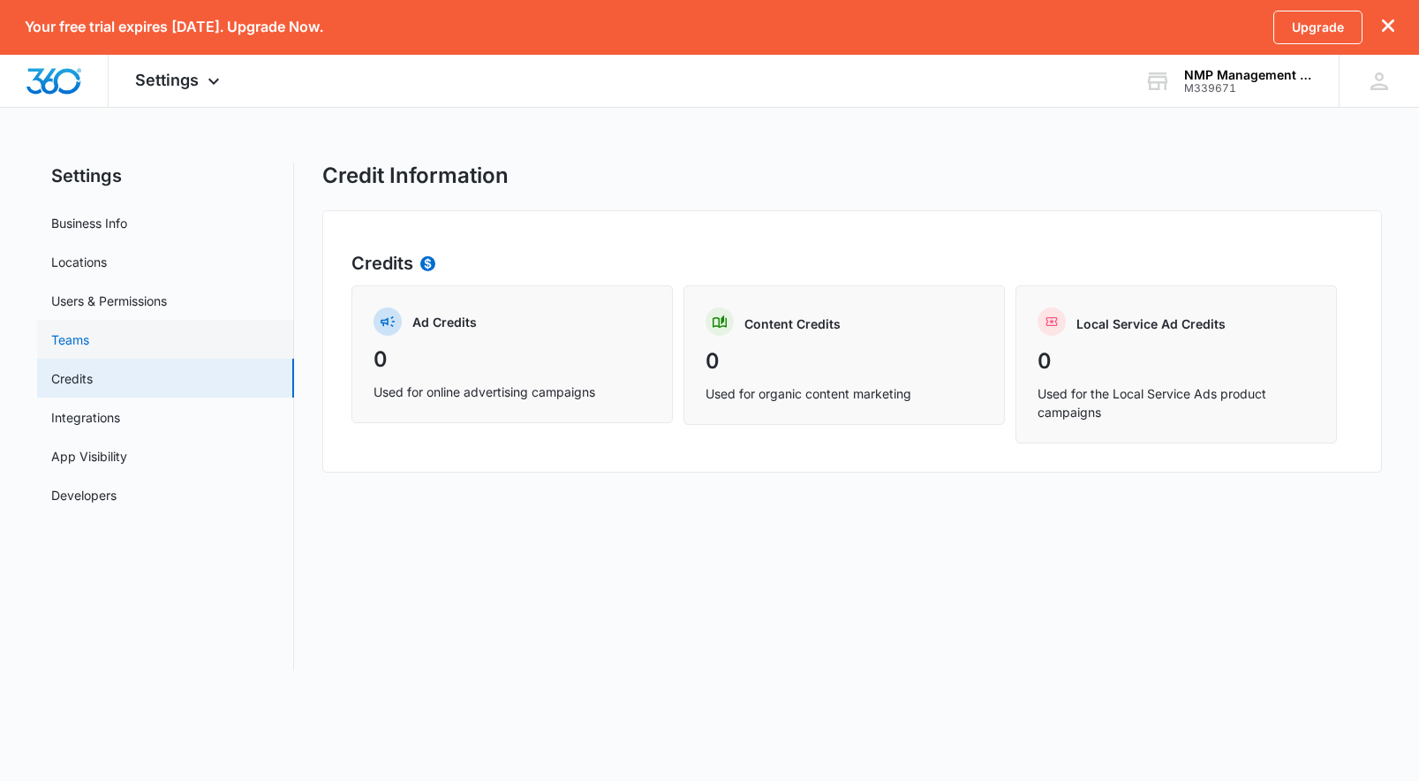
click at [89, 344] on link "Teams" at bounding box center [70, 339] width 38 height 19
click at [121, 300] on link "Users & Permissions" at bounding box center [109, 300] width 116 height 19
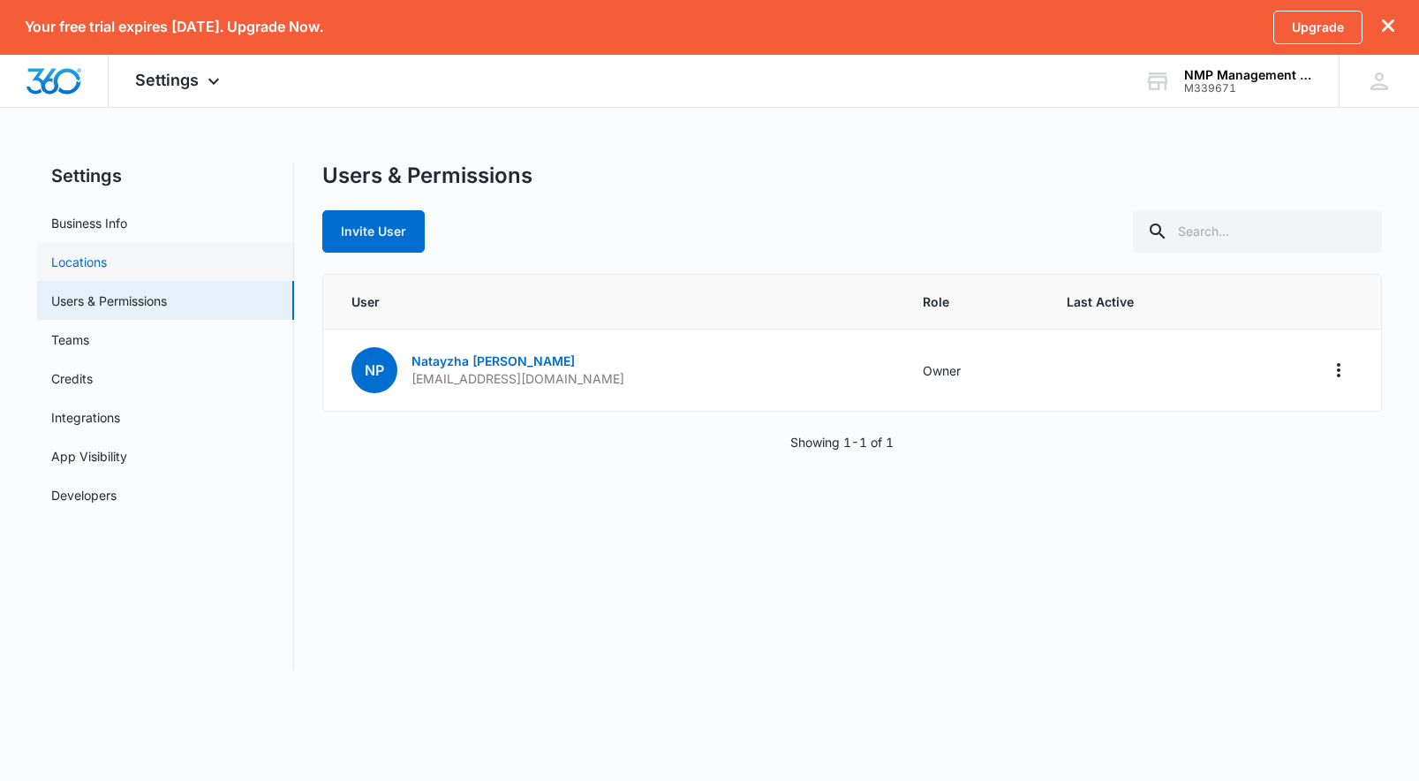
click at [103, 265] on link "Locations" at bounding box center [79, 262] width 56 height 19
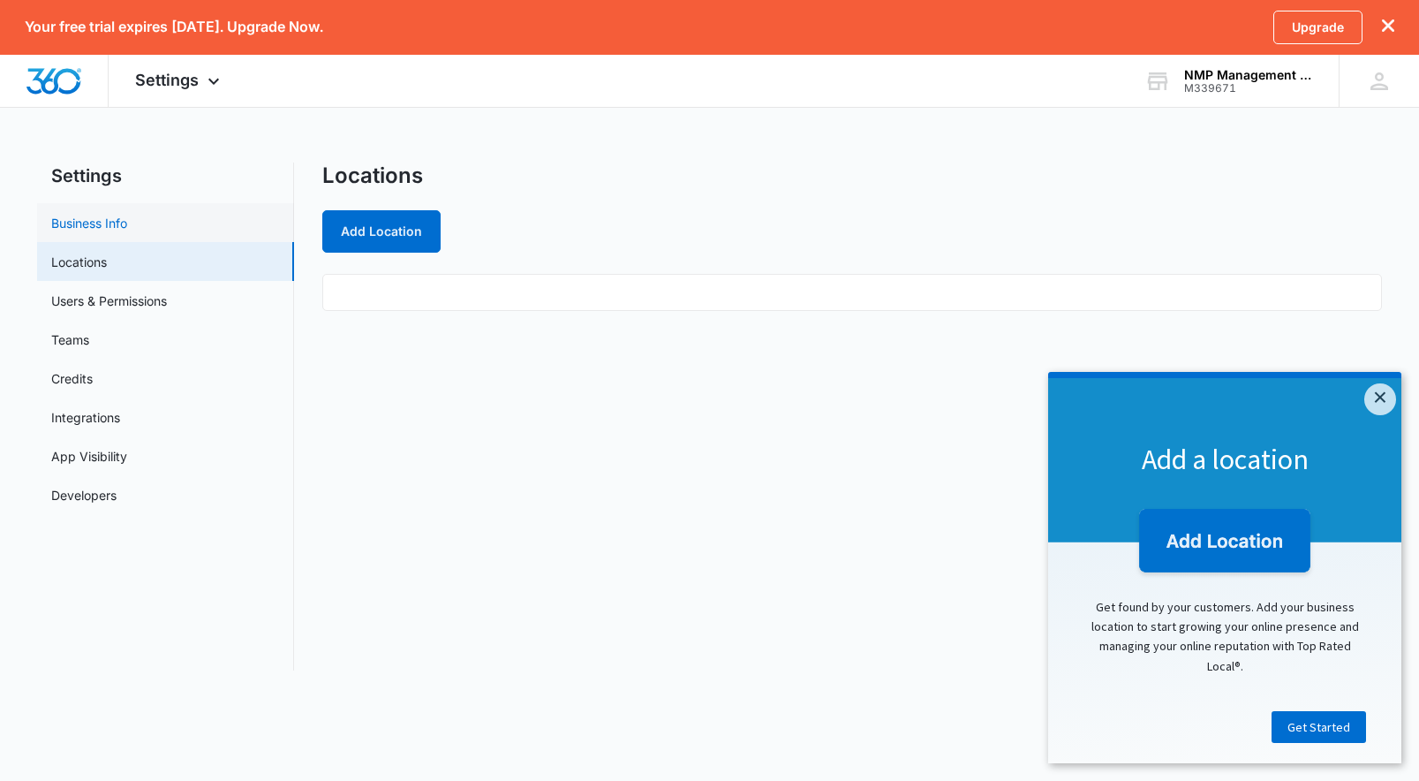
click at [104, 228] on link "Business Info" at bounding box center [89, 223] width 76 height 19
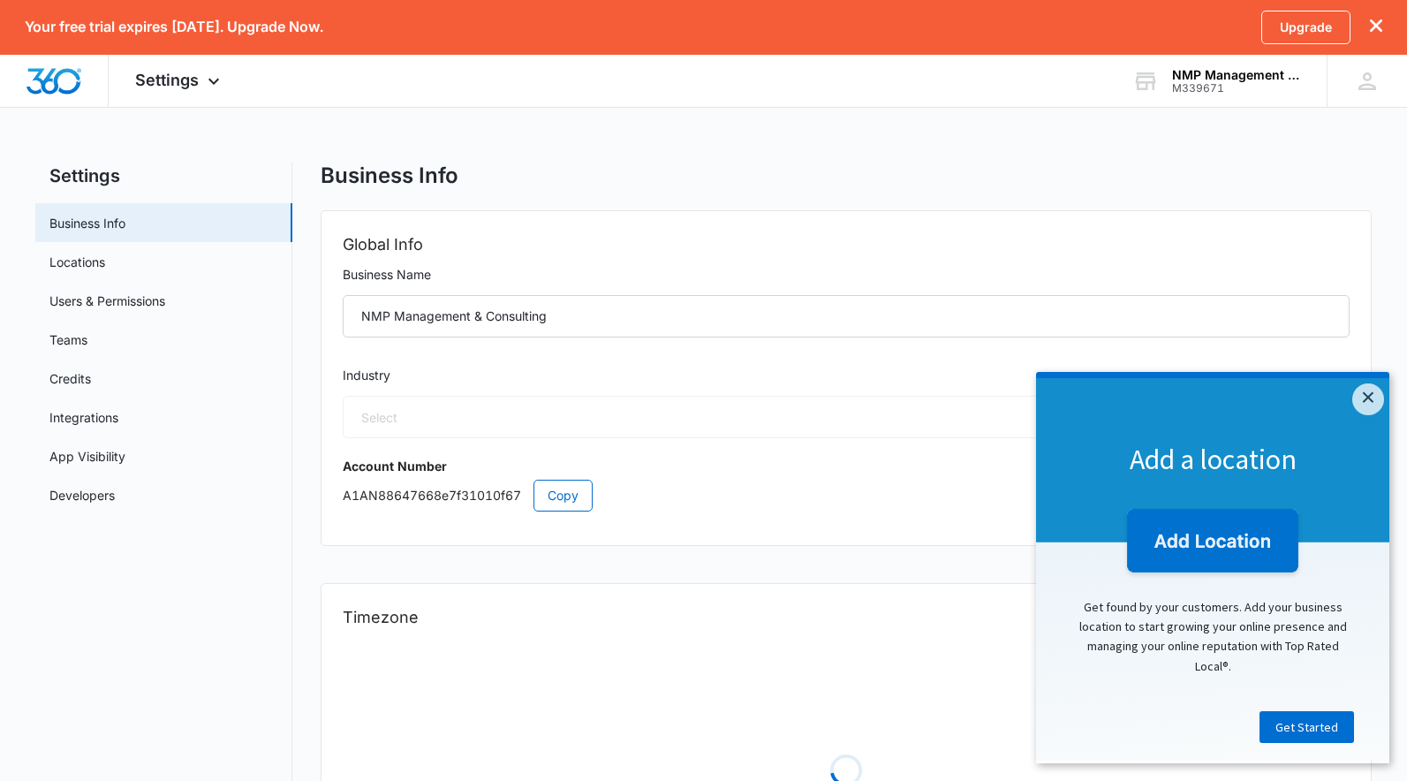
select select "52"
select select "US"
select select "America/New_York"
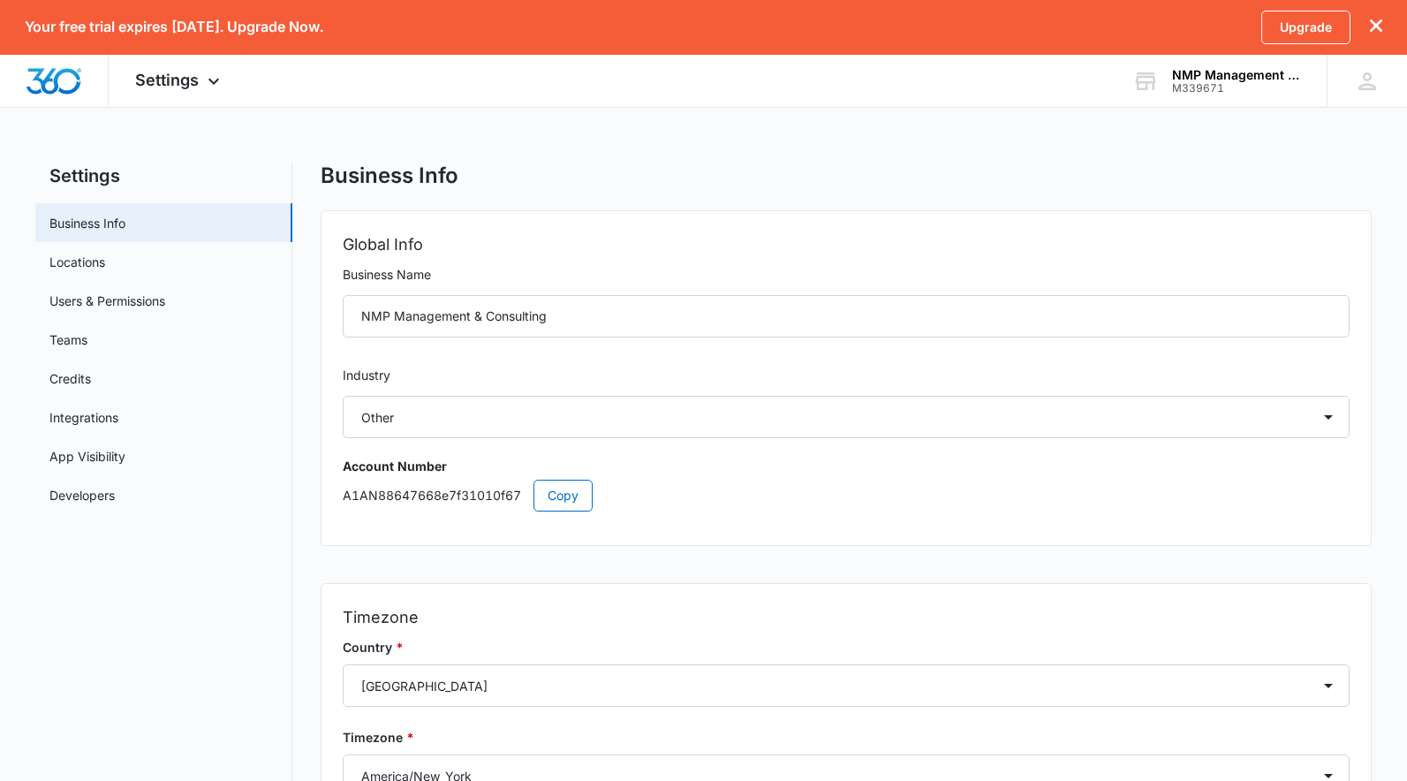
scroll to position [186, 0]
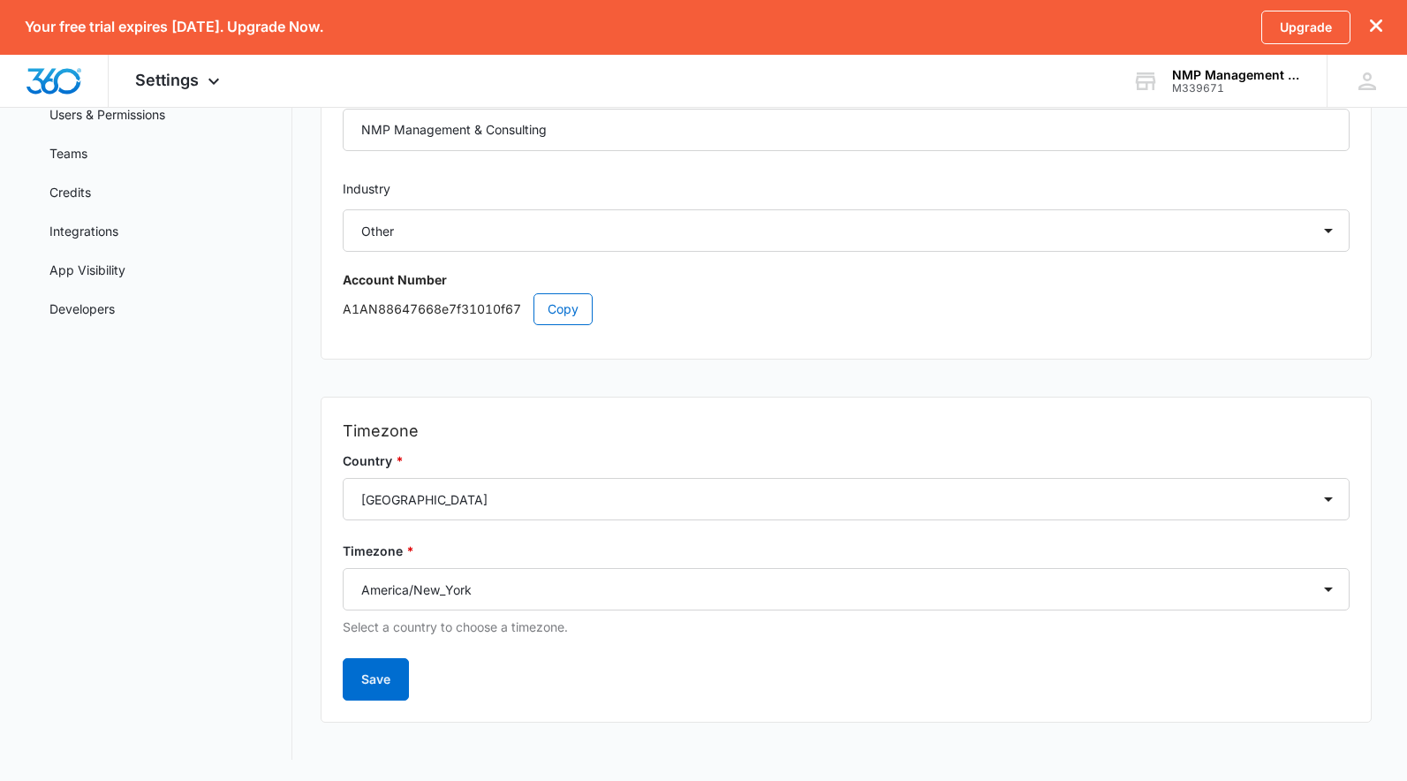
click at [1380, 27] on icon "dismiss this dialog" at bounding box center [1376, 25] width 12 height 12
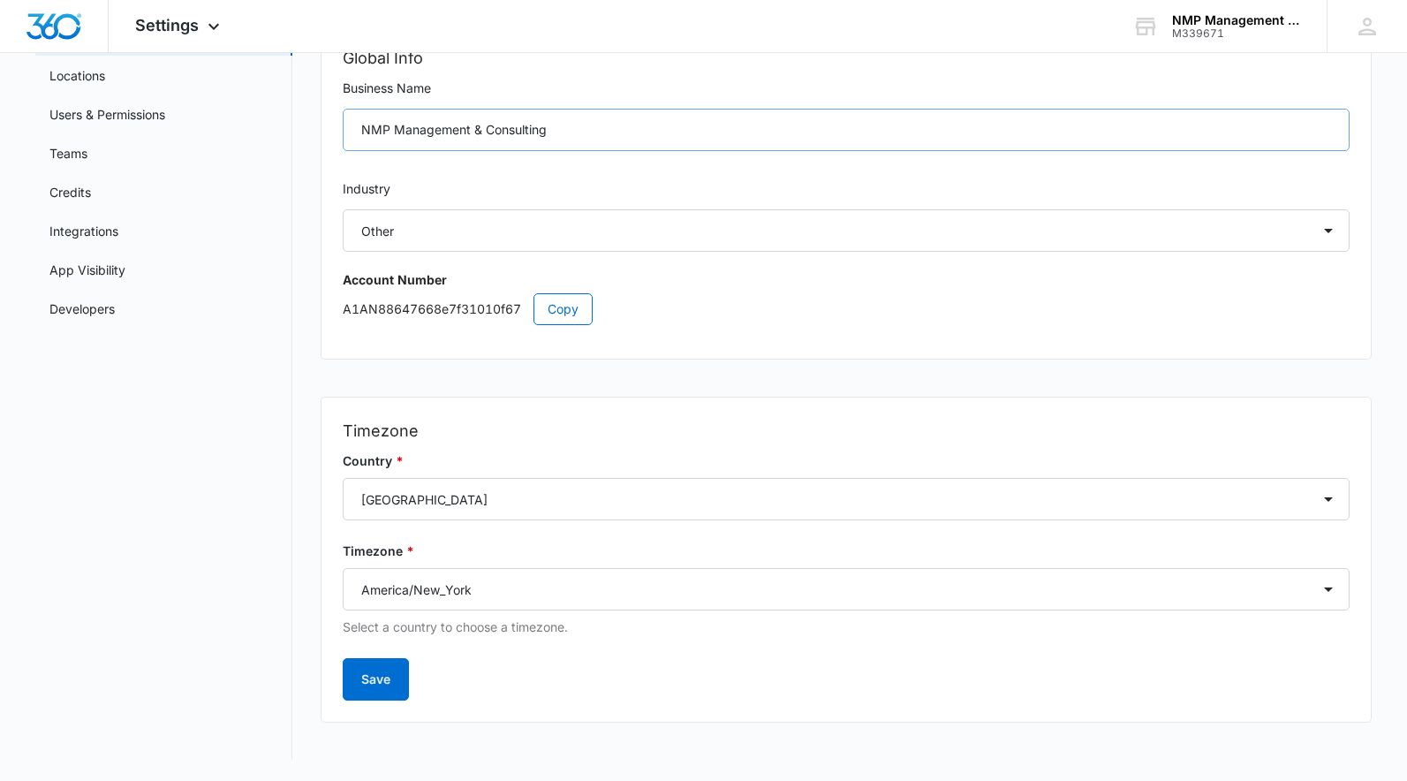
scroll to position [0, 0]
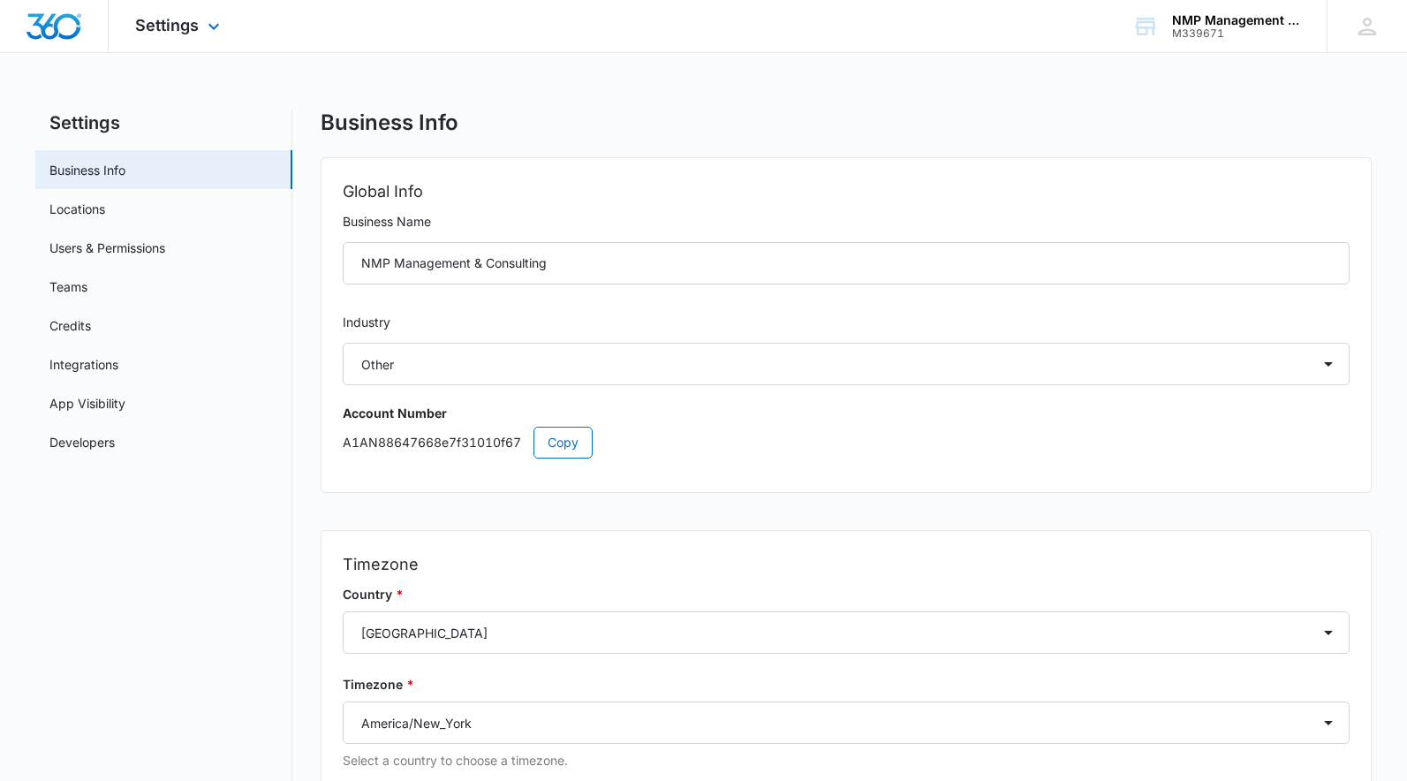
click at [76, 36] on img "Dashboard" at bounding box center [54, 26] width 57 height 26
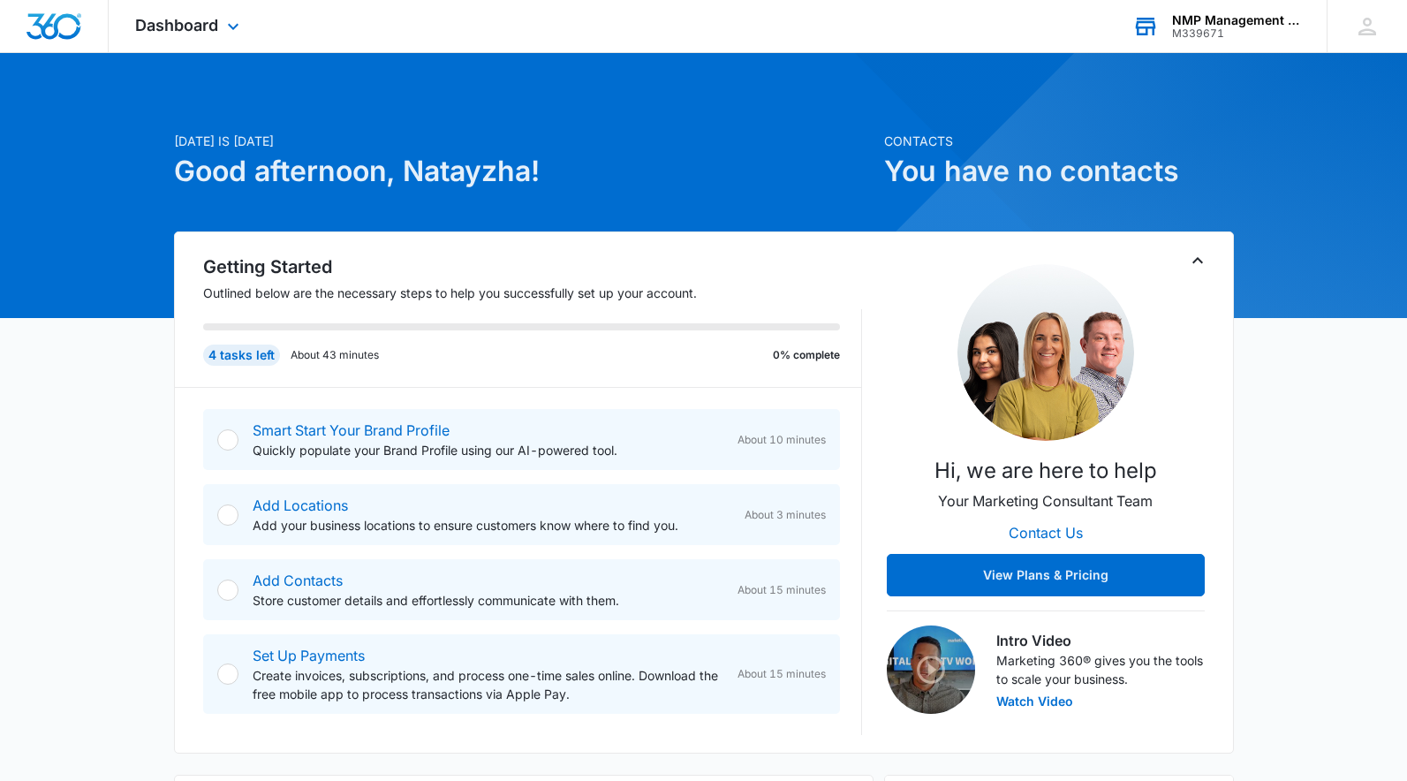
click at [1244, 25] on div "NMP Management & Consulting" at bounding box center [1236, 20] width 129 height 14
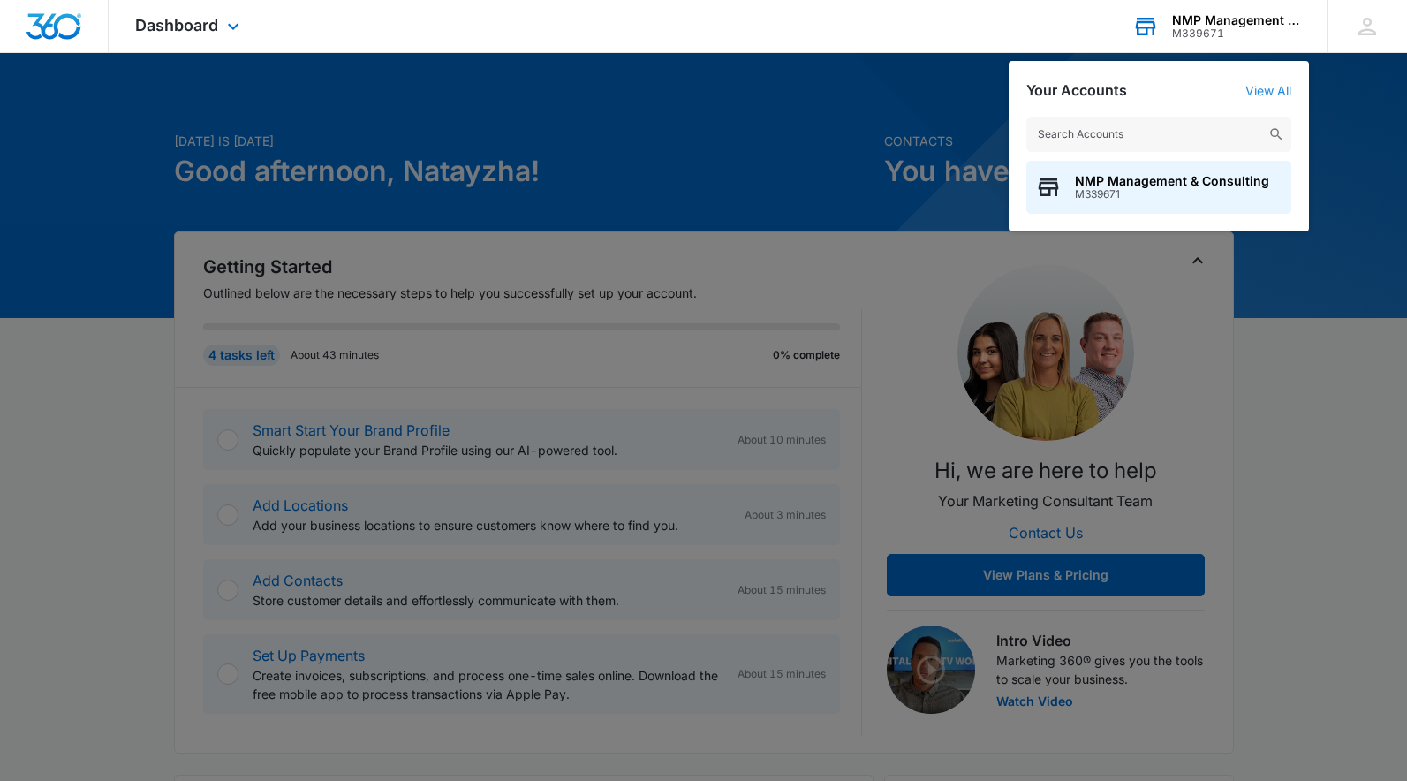
click at [1276, 88] on link "View All" at bounding box center [1268, 90] width 46 height 15
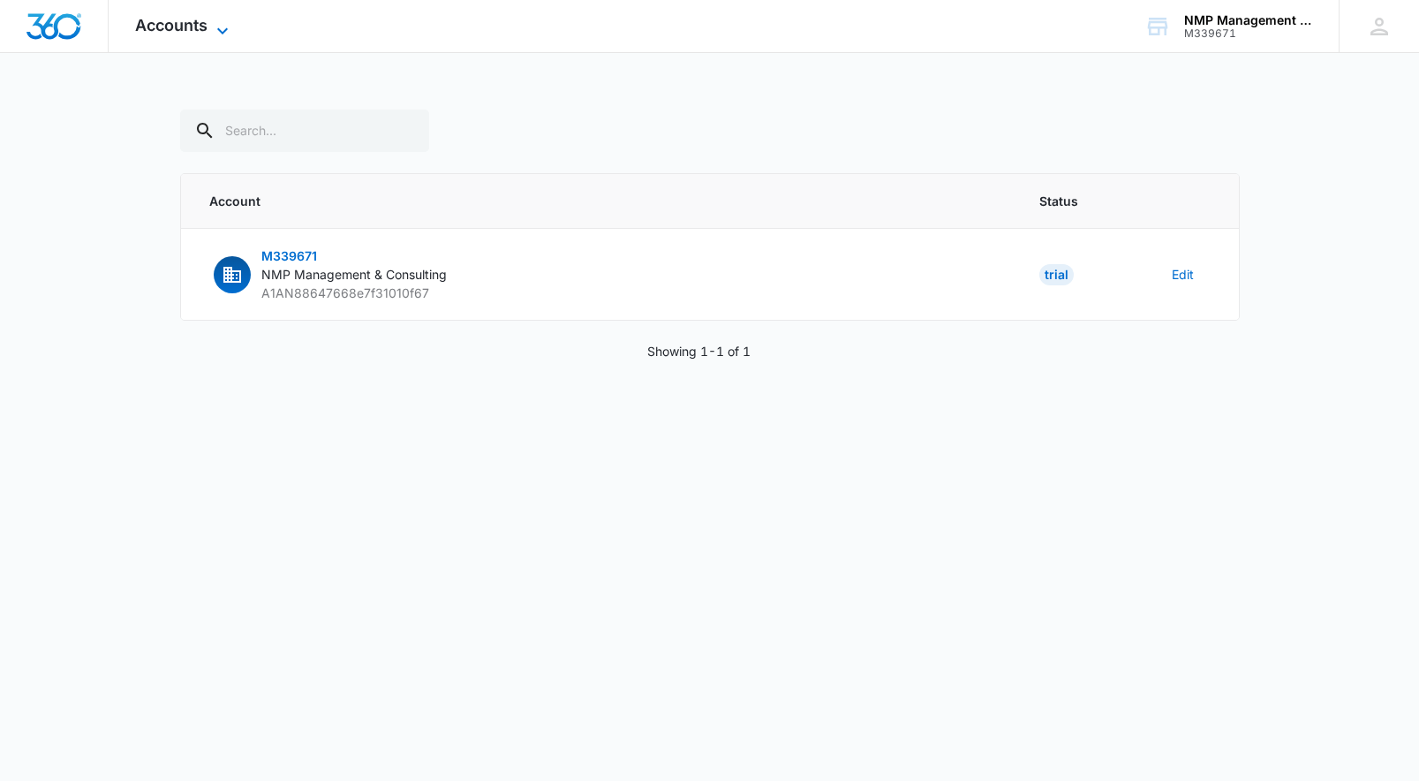
click at [177, 26] on span "Accounts" at bounding box center [171, 25] width 72 height 19
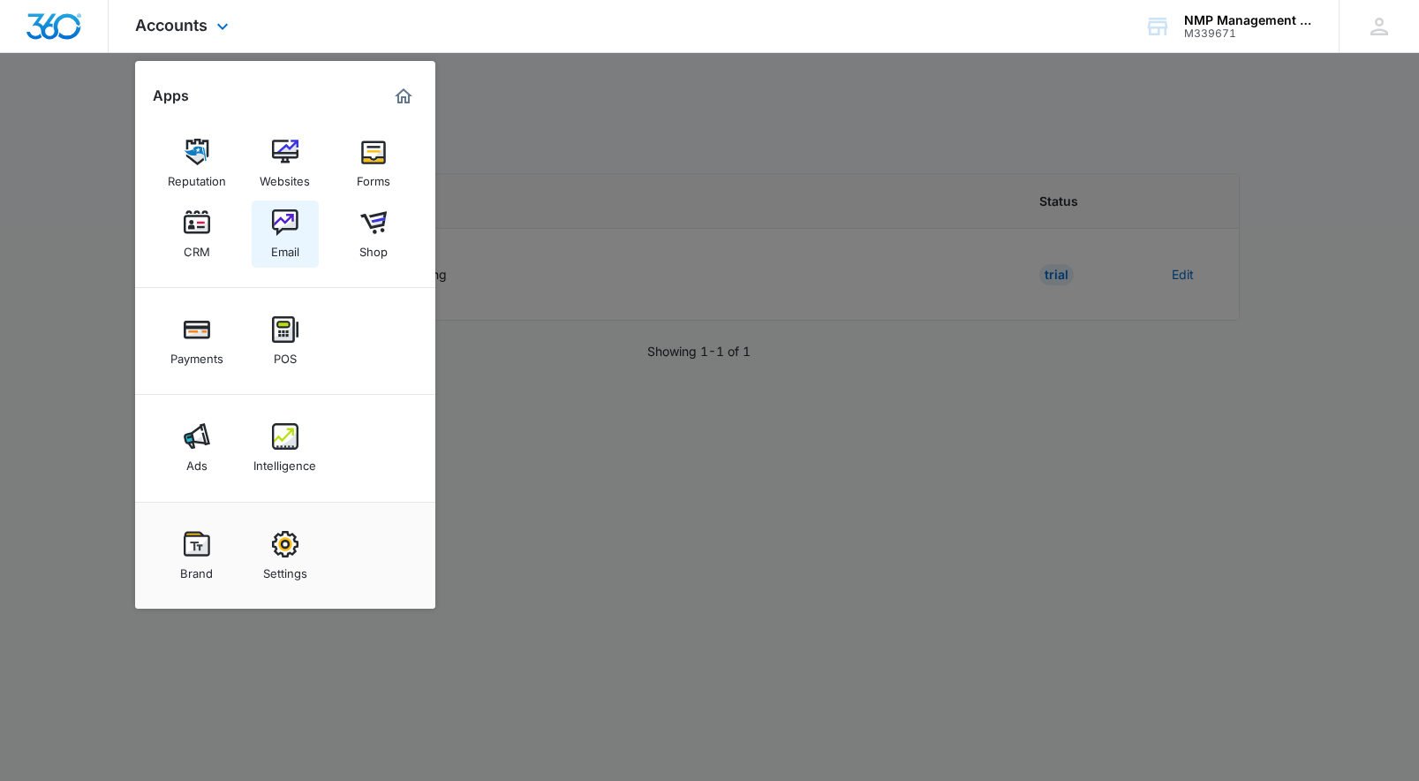
click at [293, 224] on img at bounding box center [285, 222] width 26 height 26
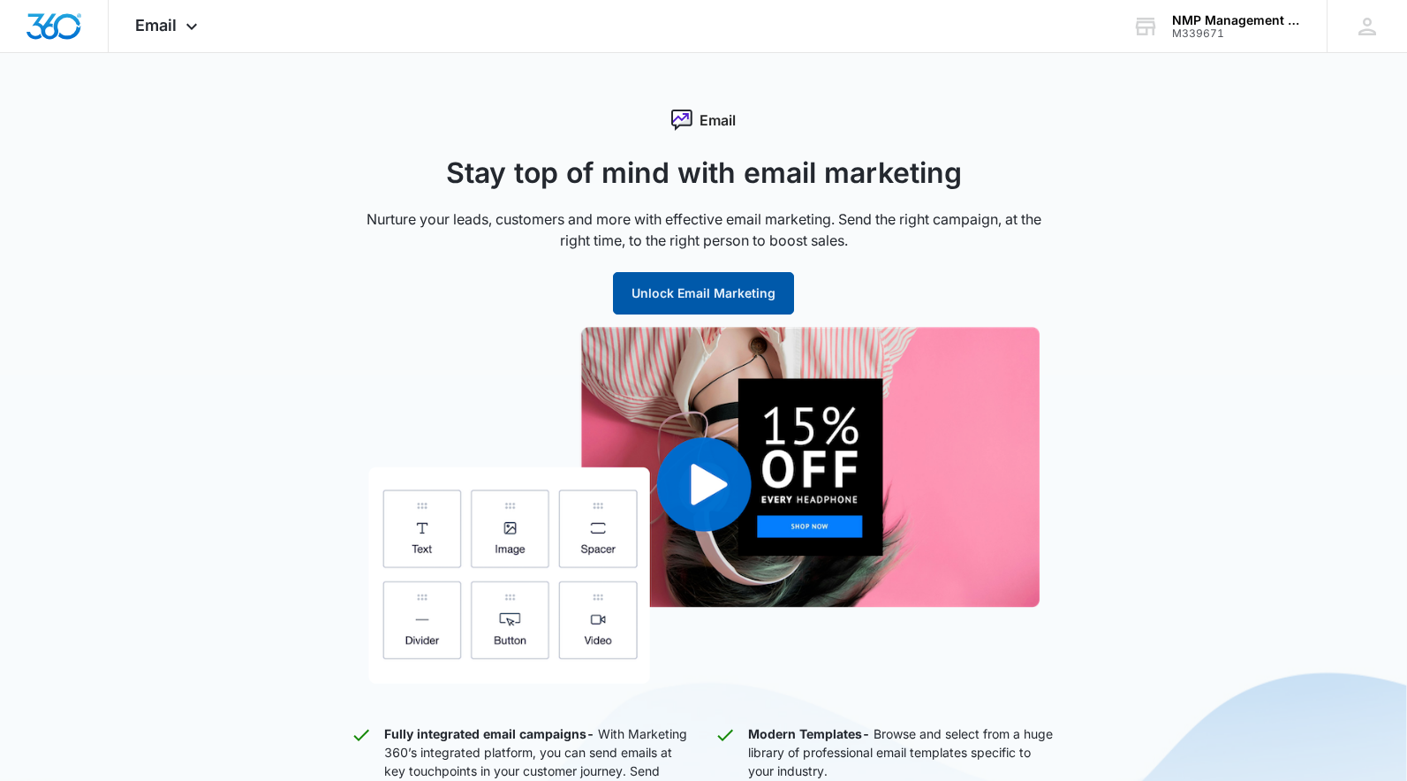
click at [760, 280] on button "Unlock Email Marketing" at bounding box center [703, 293] width 181 height 42
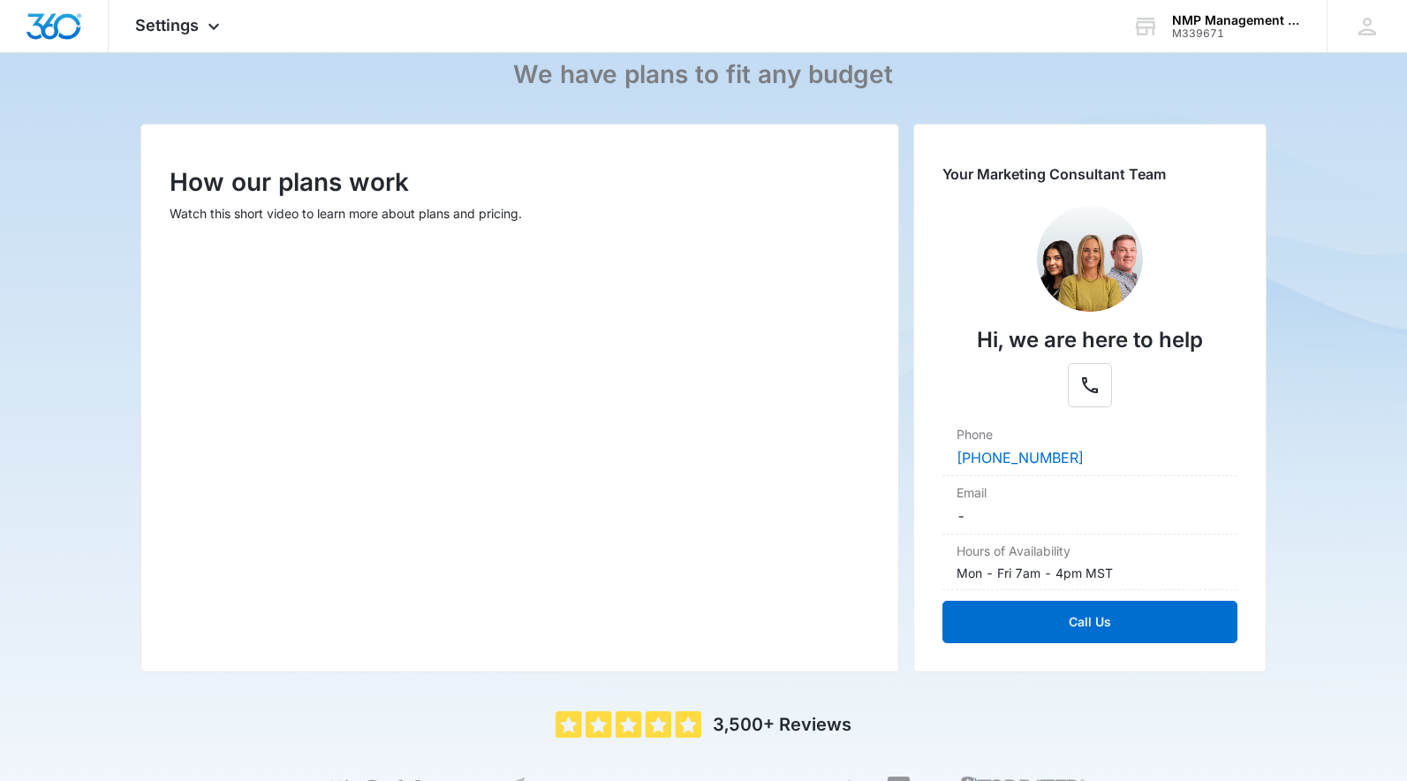
scroll to position [281, 0]
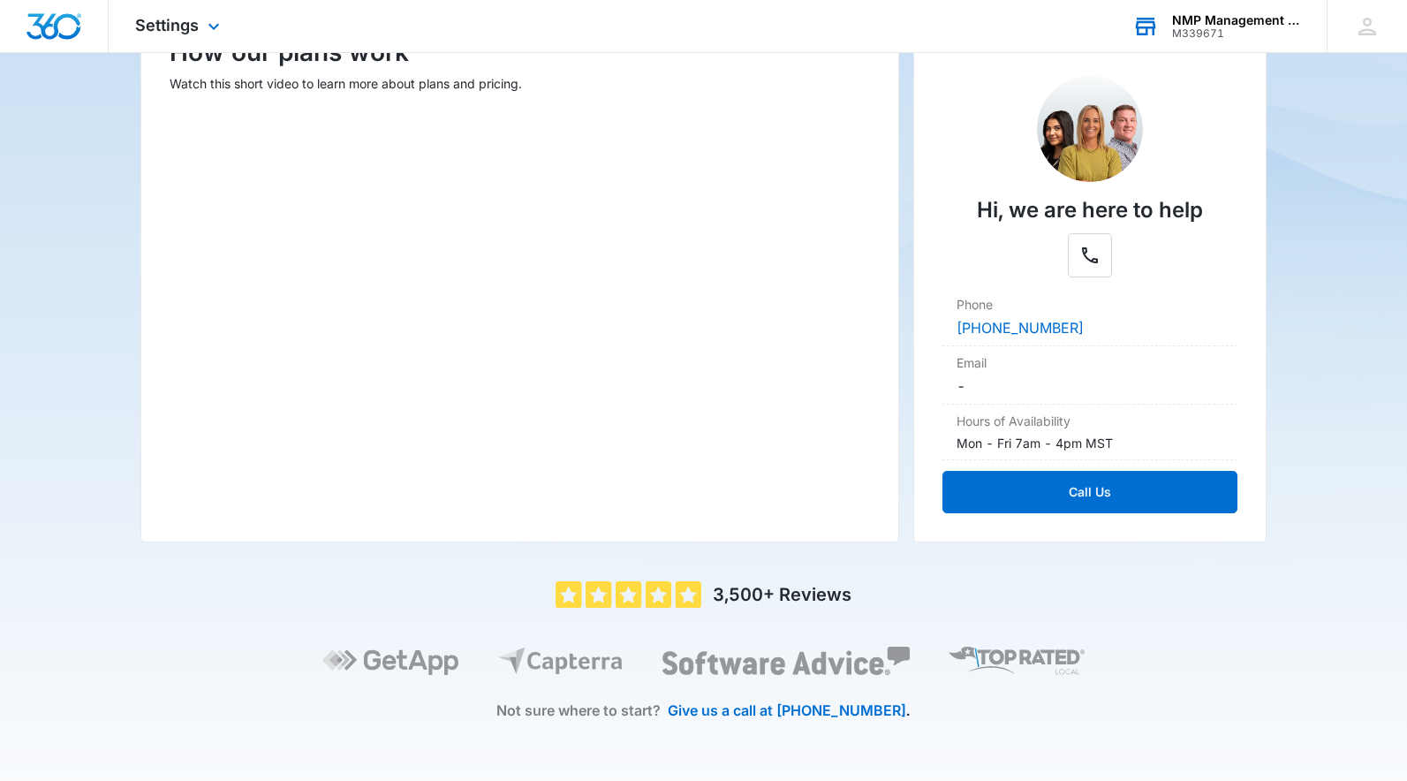
click at [1224, 22] on div "NMP Management & Consulting" at bounding box center [1236, 20] width 129 height 14
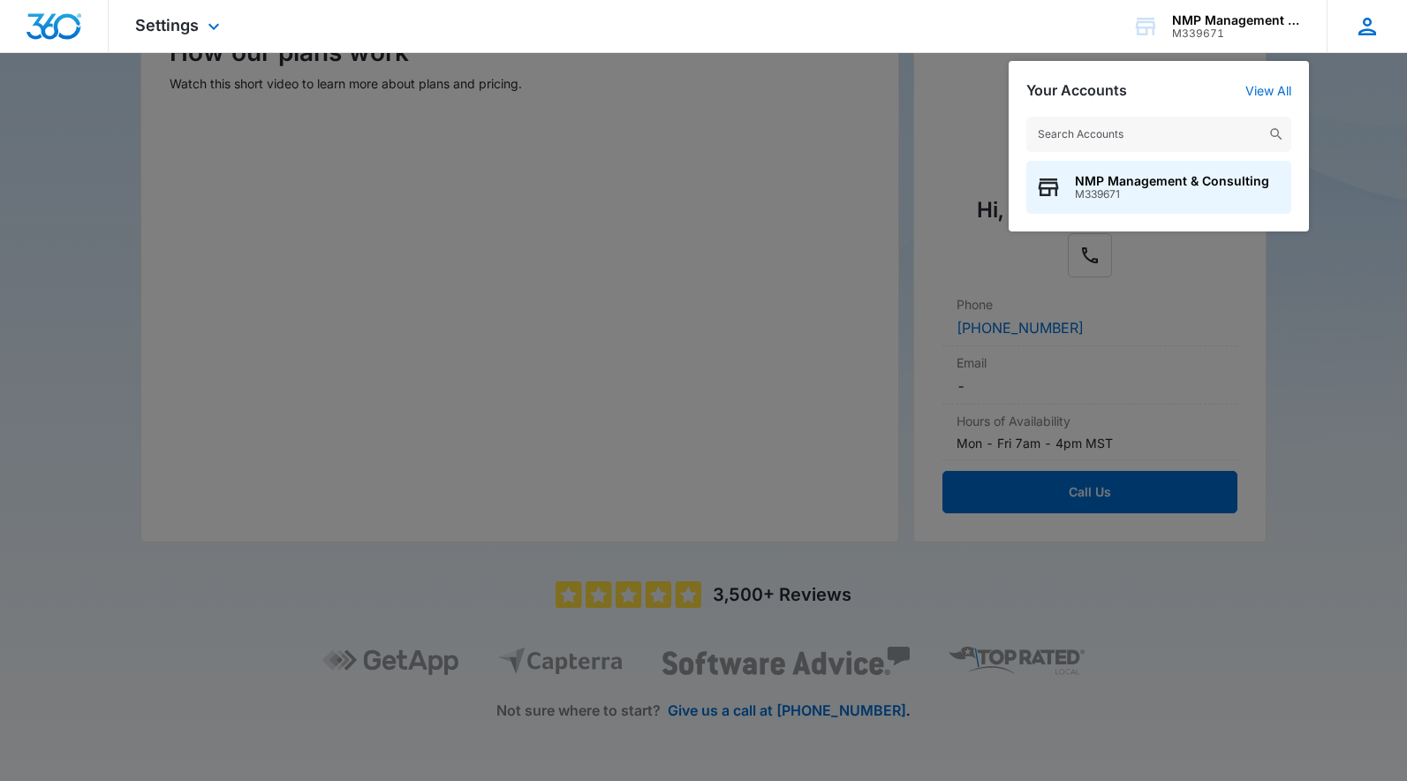
click at [1354, 21] on icon at bounding box center [1367, 26] width 26 height 26
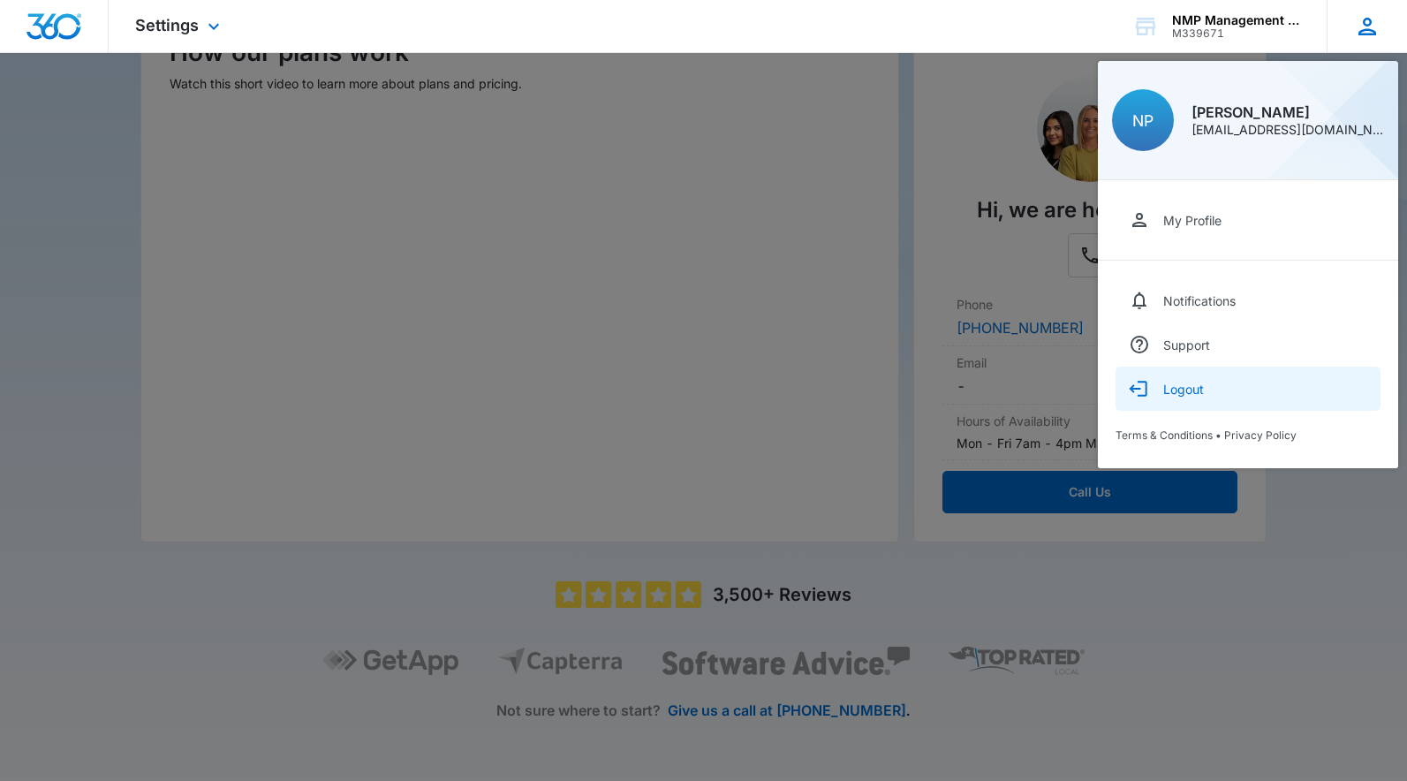
click at [1244, 386] on button "Logout" at bounding box center [1247, 389] width 265 height 44
